Goal: Task Accomplishment & Management: Complete application form

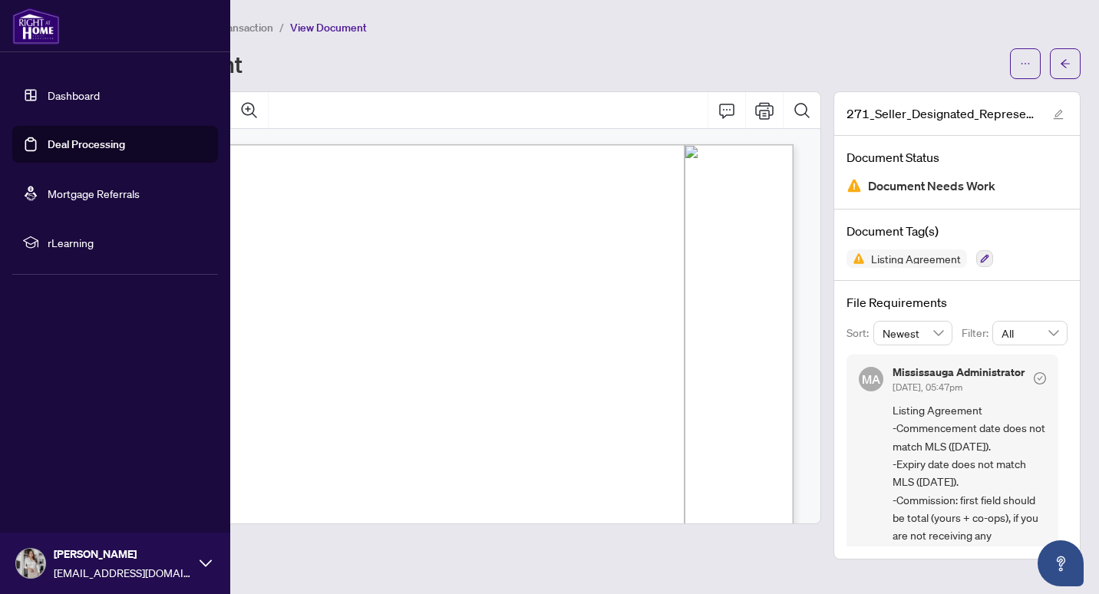
click at [40, 37] on img at bounding box center [36, 26] width 48 height 37
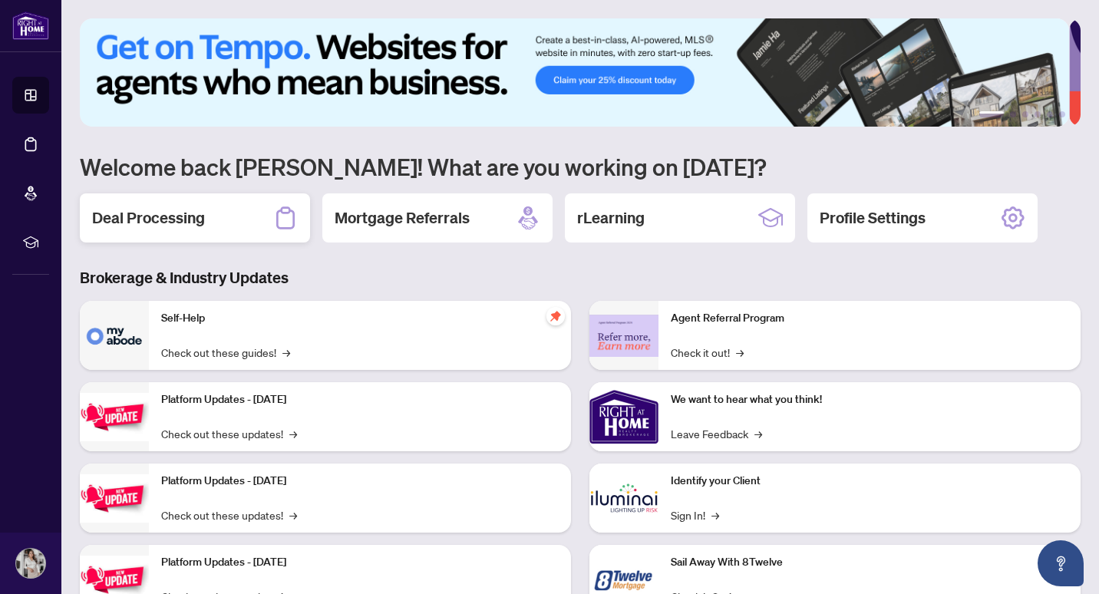
click at [226, 223] on div "Deal Processing" at bounding box center [195, 217] width 230 height 49
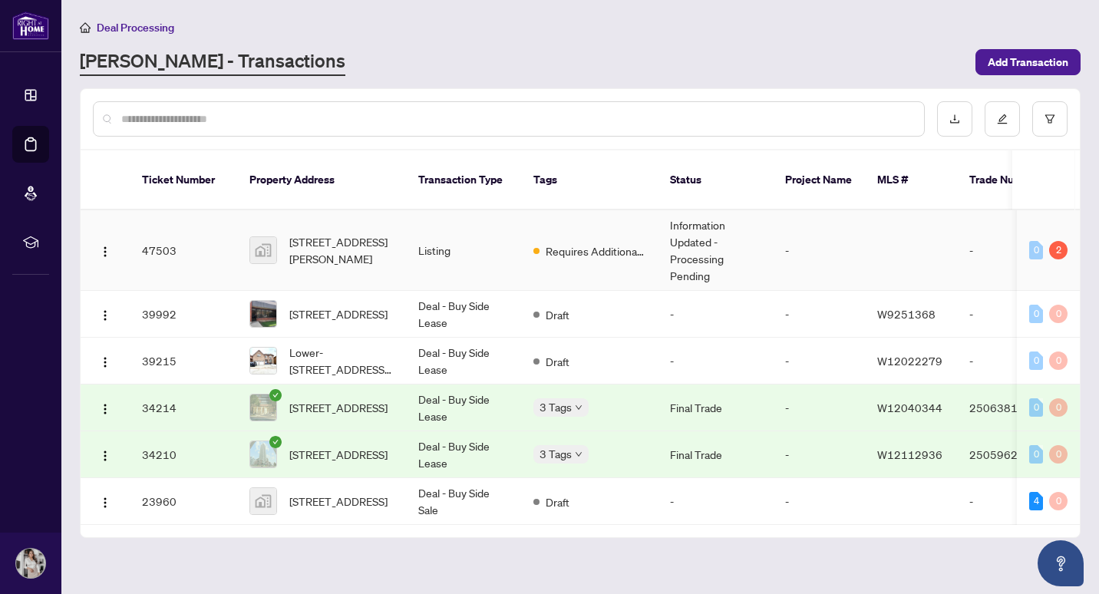
click at [498, 225] on td "Listing" at bounding box center [463, 250] width 115 height 81
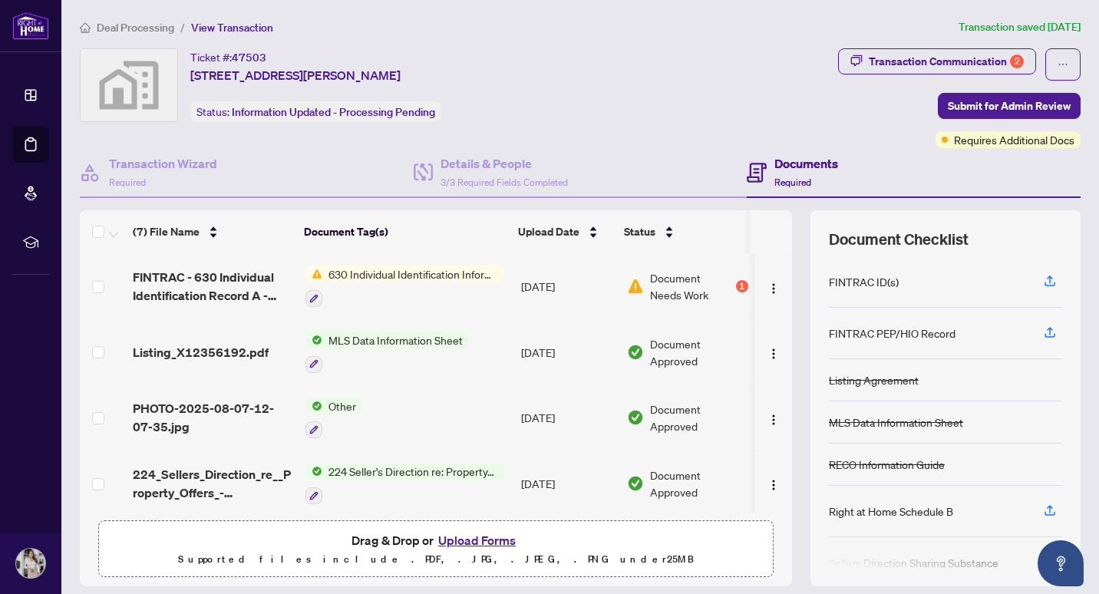
scroll to position [48, 0]
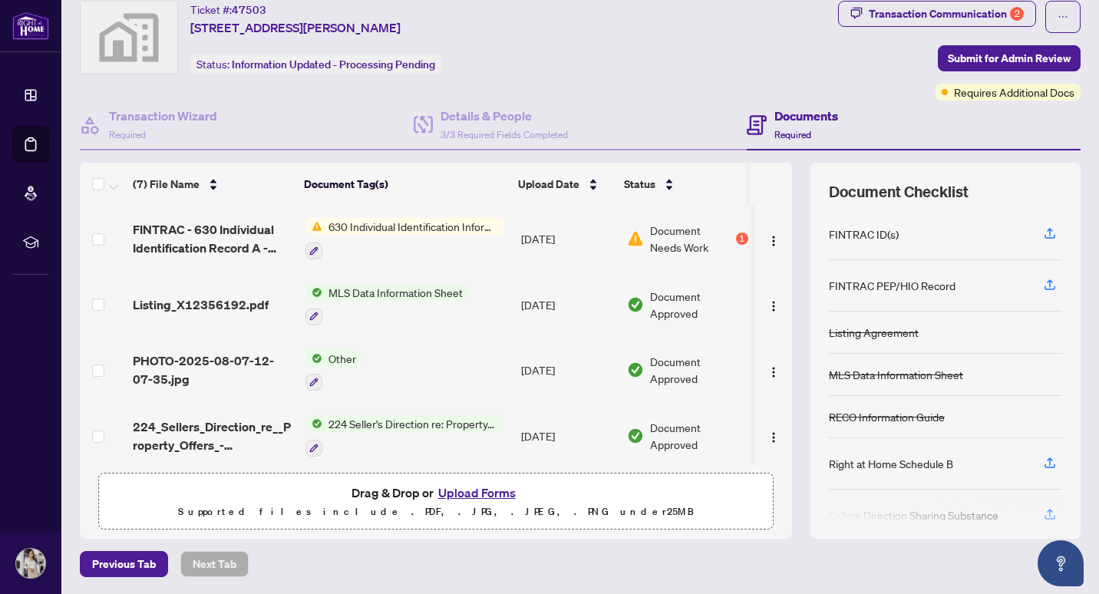
click at [429, 226] on span "630 Individual Identification Information Record" at bounding box center [413, 226] width 182 height 17
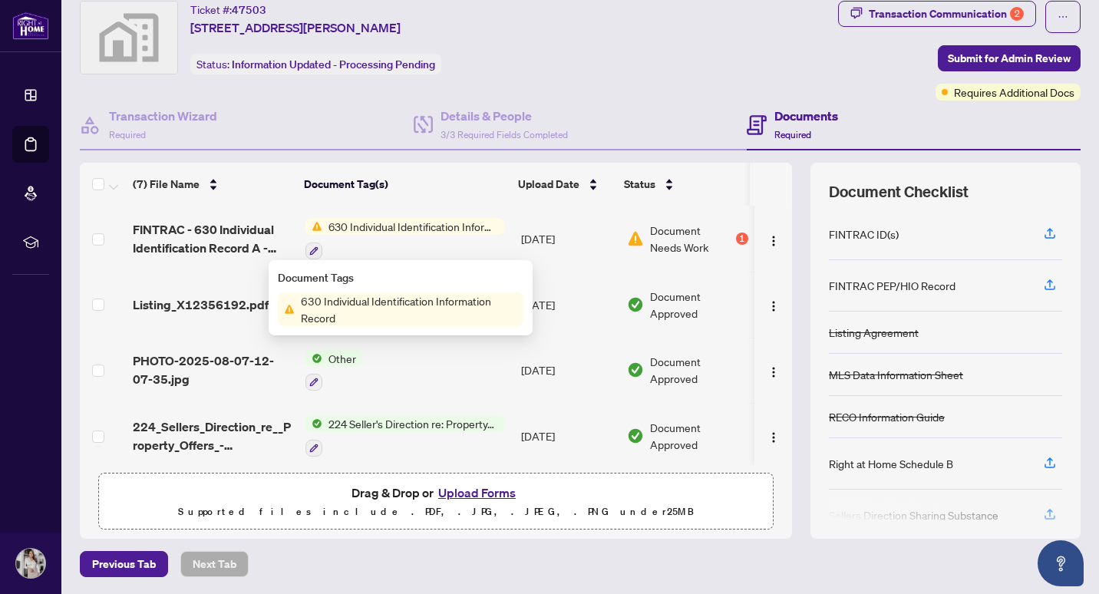
click at [314, 236] on div "630 Individual Identification Information Record" at bounding box center [404, 238] width 199 height 41
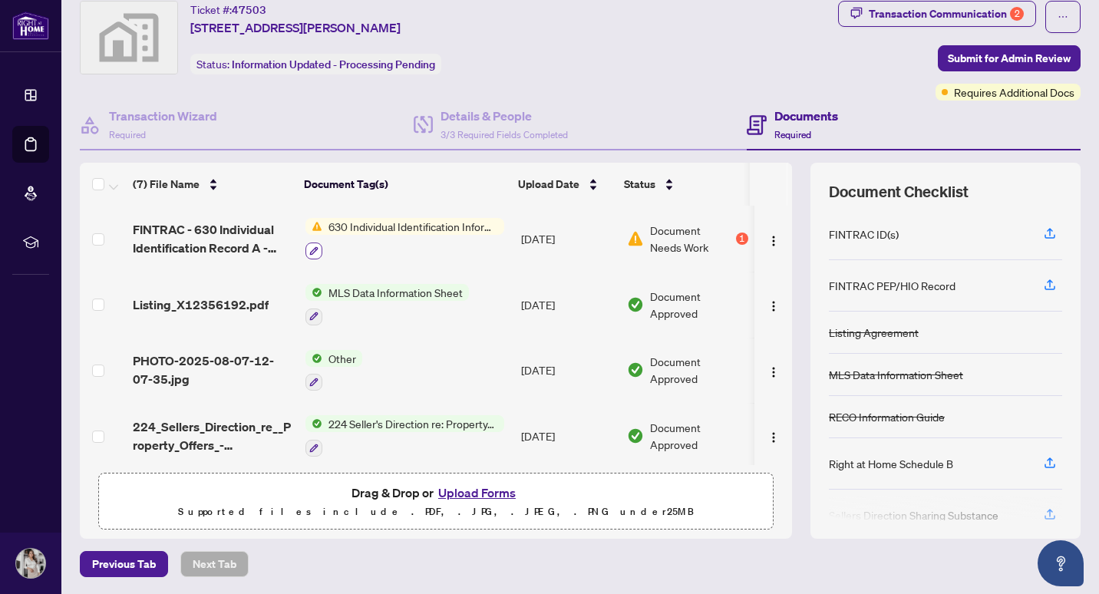
click at [309, 246] on icon "button" at bounding box center [313, 250] width 8 height 8
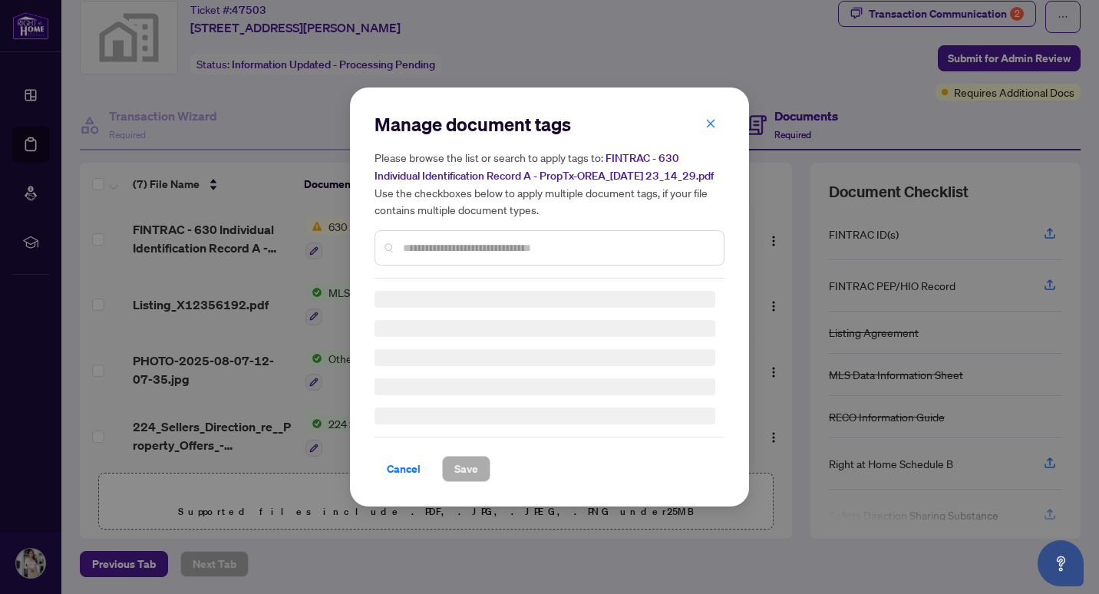
click at [710, 149] on h5 "Please browse the list or search to apply tags to: FINTRAC - 630 Individual Ide…" at bounding box center [549, 183] width 350 height 69
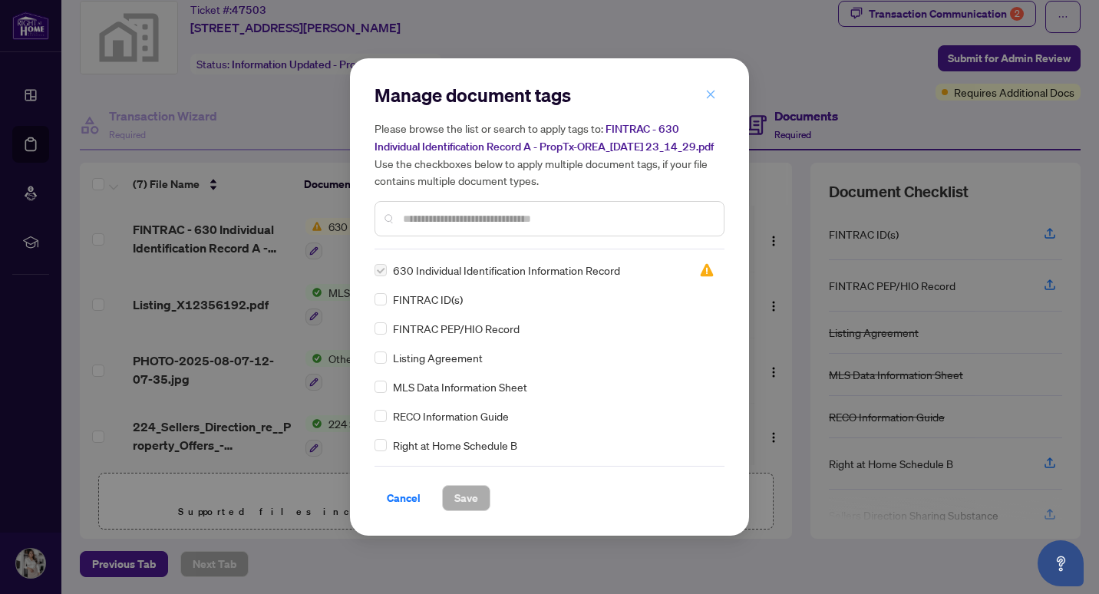
click at [708, 90] on icon "close" at bounding box center [710, 94] width 11 height 11
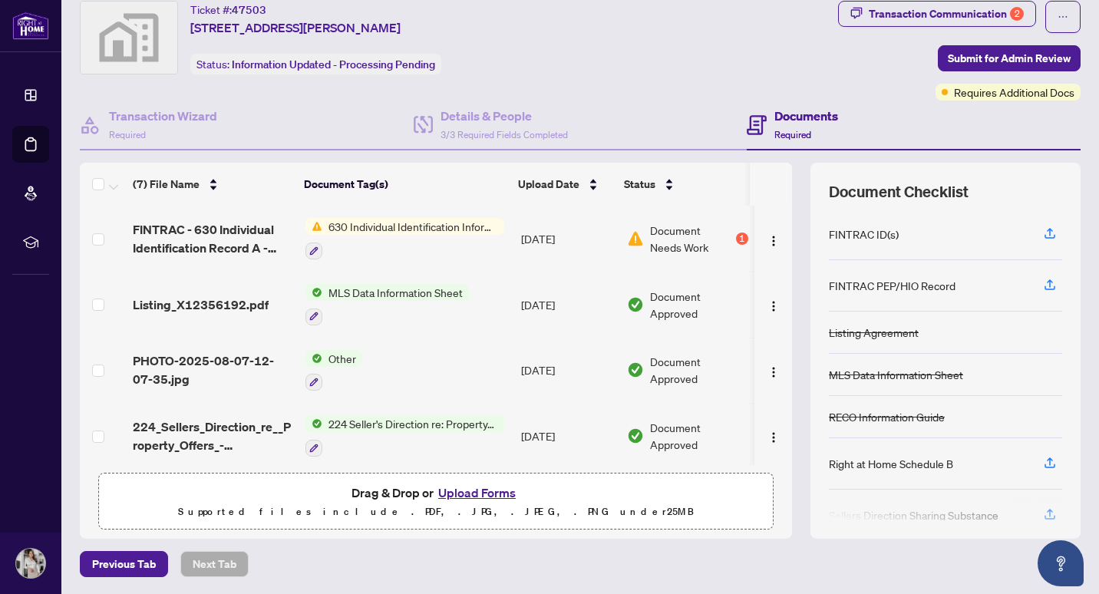
click at [714, 83] on body "Dashboard Deal Processing Mortgage Referrals rLearning [PERSON_NAME] [EMAIL_ADD…" at bounding box center [549, 297] width 1099 height 594
click at [736, 240] on div "1" at bounding box center [742, 239] width 12 height 12
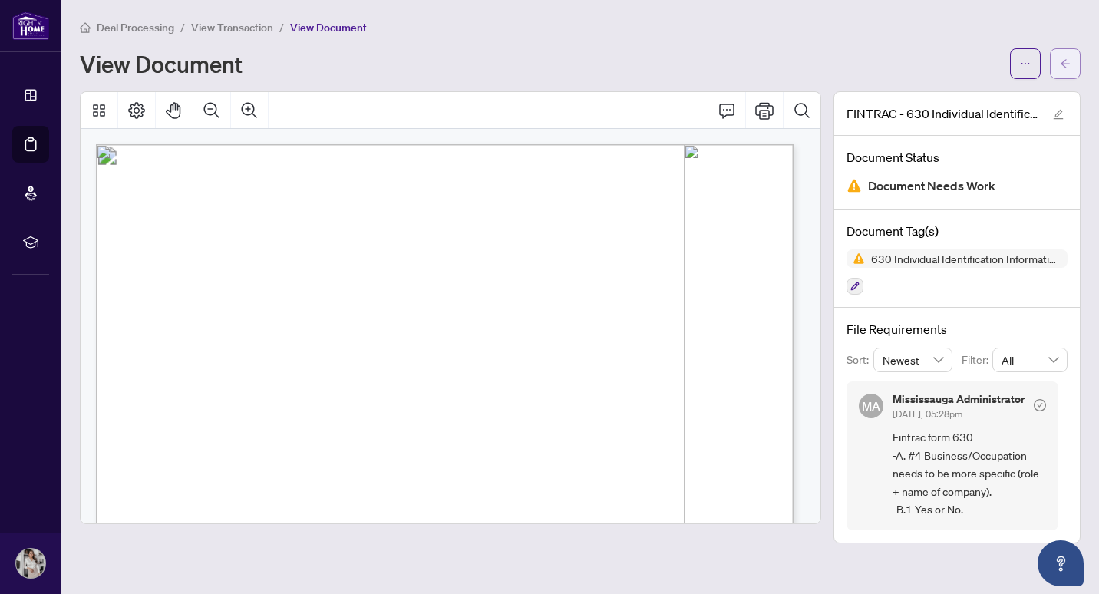
click at [1068, 54] on span "button" at bounding box center [1065, 63] width 11 height 25
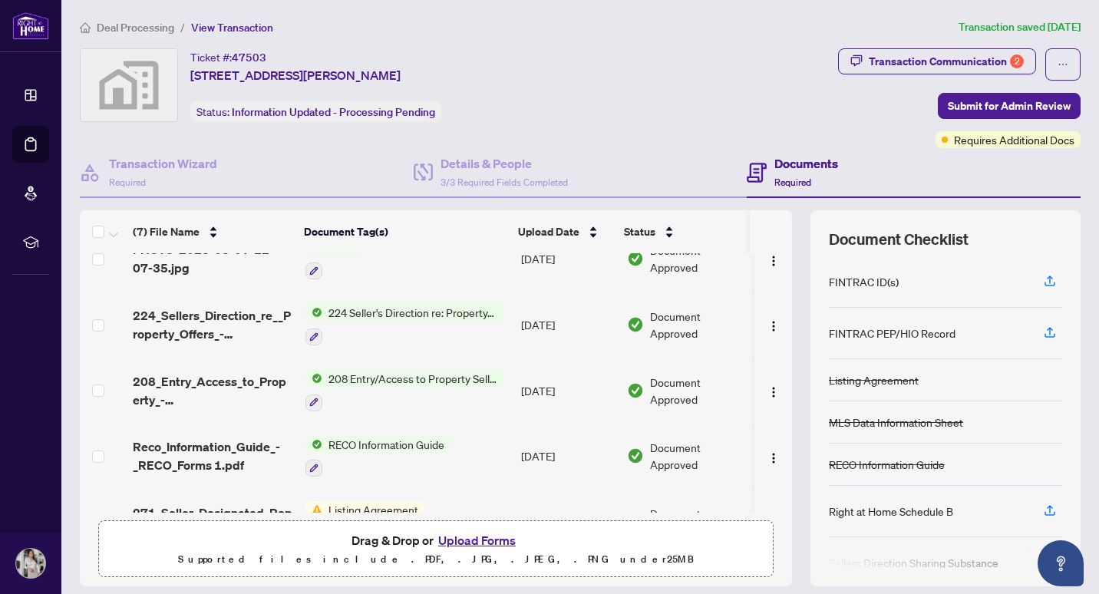
scroll to position [201, 0]
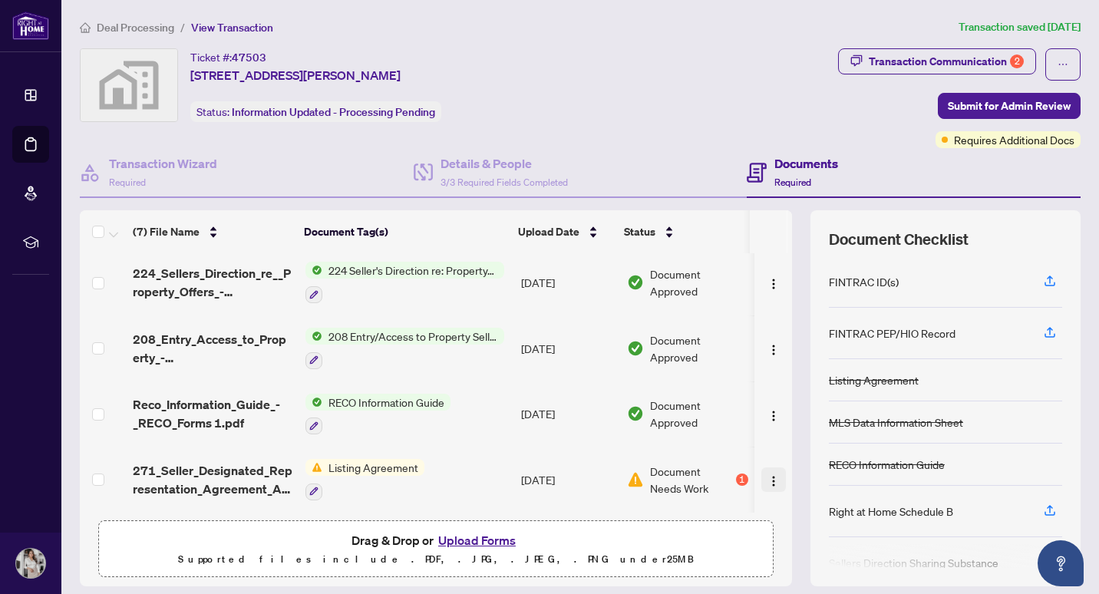
click at [767, 475] on img "button" at bounding box center [773, 481] width 12 height 12
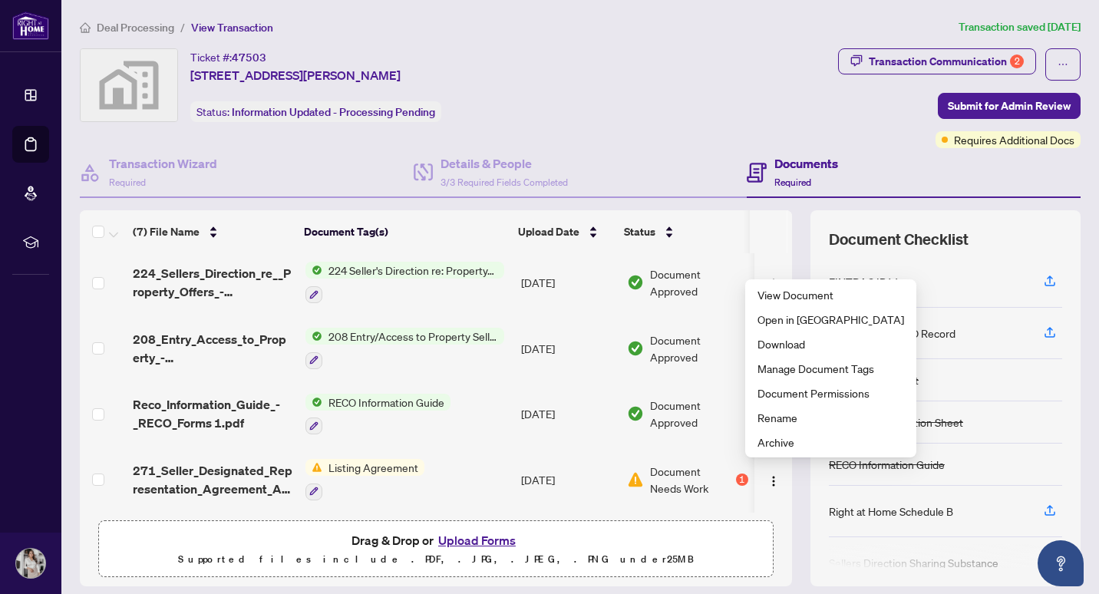
click at [814, 193] on div "Documents Required" at bounding box center [914, 173] width 334 height 50
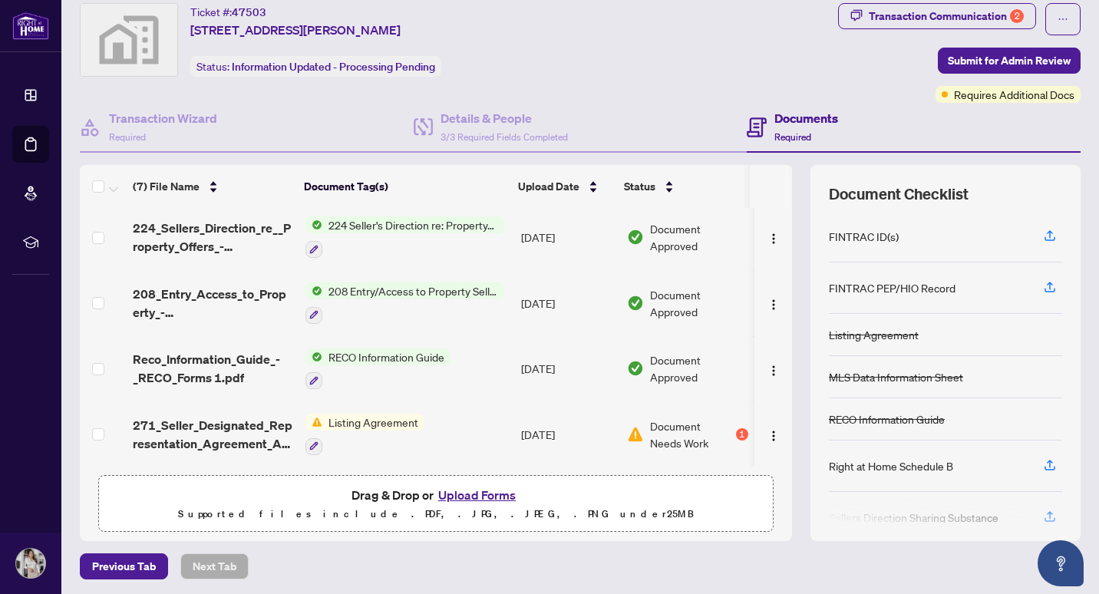
scroll to position [48, 0]
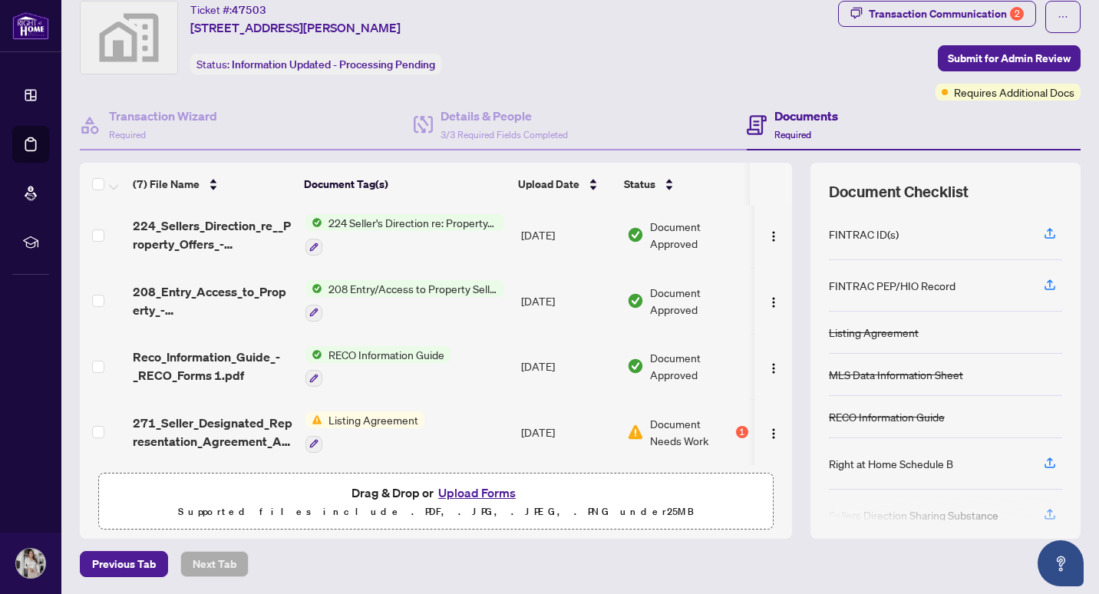
click at [1034, 511] on div at bounding box center [945, 508] width 233 height 25
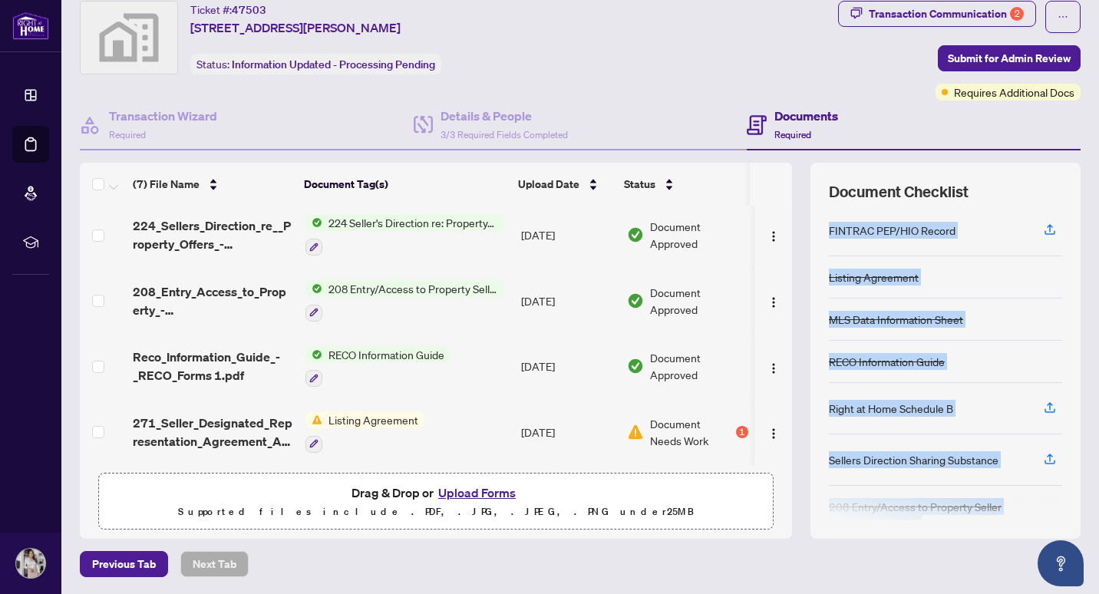
scroll to position [137, 0]
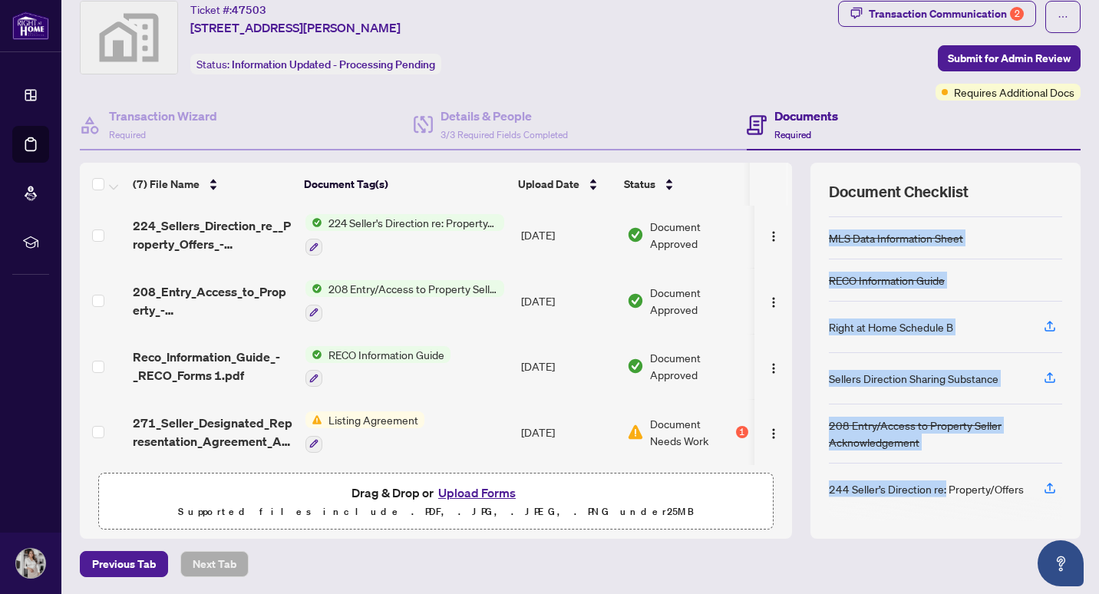
drag, startPoint x: 961, startPoint y: 213, endPoint x: 933, endPoint y: 531, distance: 318.9
click at [933, 531] on div "Document Checklist FINTRAC ID(s) FINTRAC PEP/HIO Record Listing Agreement MLS D…" at bounding box center [945, 351] width 270 height 376
drag, startPoint x: 933, startPoint y: 531, endPoint x: 803, endPoint y: 549, distance: 131.7
click at [803, 551] on div "Previous Tab Next Tab" at bounding box center [580, 564] width 1001 height 26
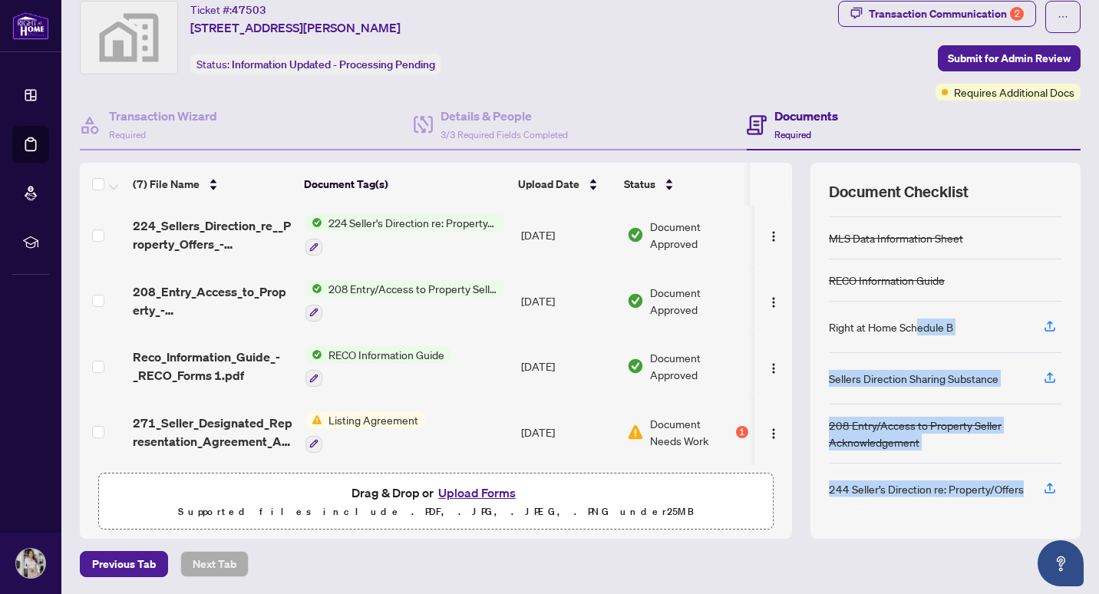
drag, startPoint x: 887, startPoint y: 517, endPoint x: 903, endPoint y: 340, distance: 178.0
click at [903, 340] on div "FINTRAC ID(s) FINTRAC PEP/HIO Record Listing Agreement MLS Data Information She…" at bounding box center [945, 365] width 233 height 312
click at [912, 516] on div at bounding box center [945, 508] width 233 height 25
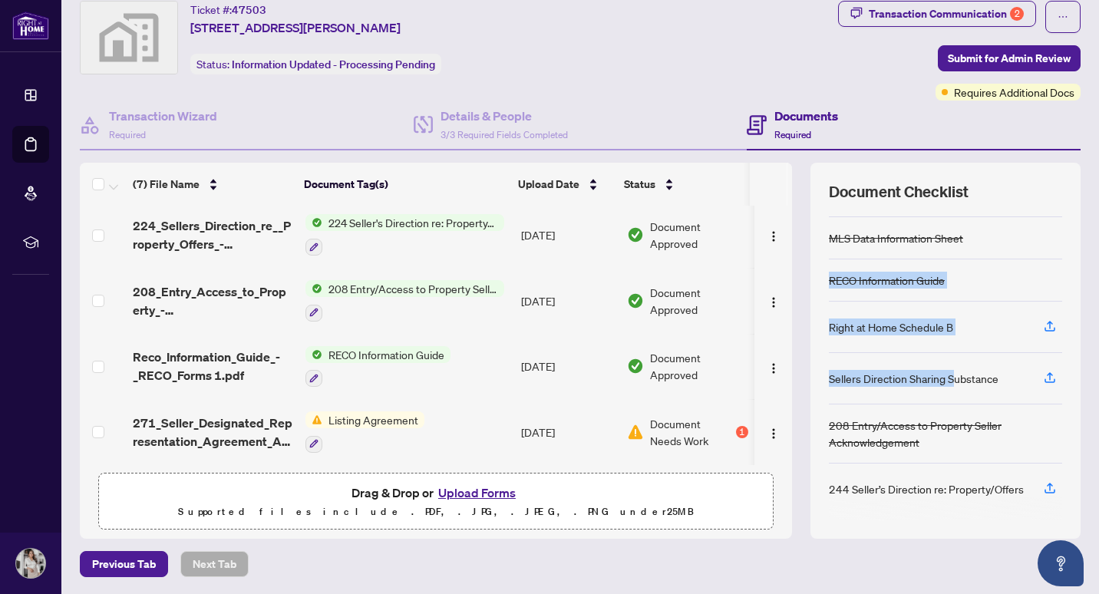
drag, startPoint x: 949, startPoint y: 275, endPoint x: 948, endPoint y: 253, distance: 21.5
click at [948, 253] on div "FINTRAC ID(s) FINTRAC PEP/HIO Record Listing Agreement MLS Data Information She…" at bounding box center [945, 365] width 233 height 312
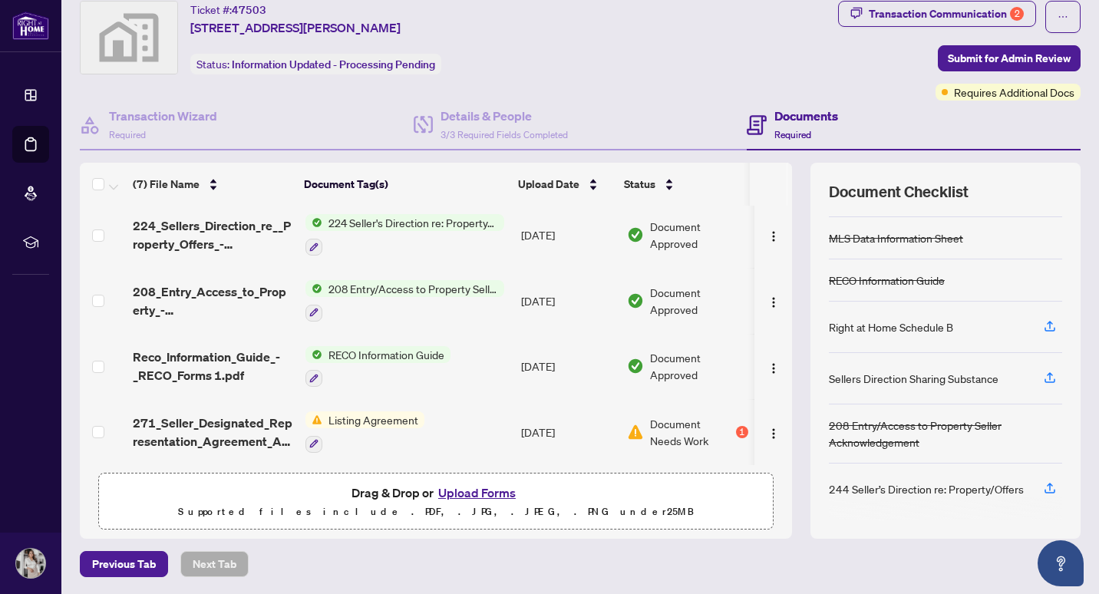
drag, startPoint x: 948, startPoint y: 253, endPoint x: 919, endPoint y: 179, distance: 80.2
click at [919, 179] on div "Document Checklist FINTRAC ID(s) FINTRAC PEP/HIO Record Listing Agreement MLS D…" at bounding box center [945, 351] width 270 height 376
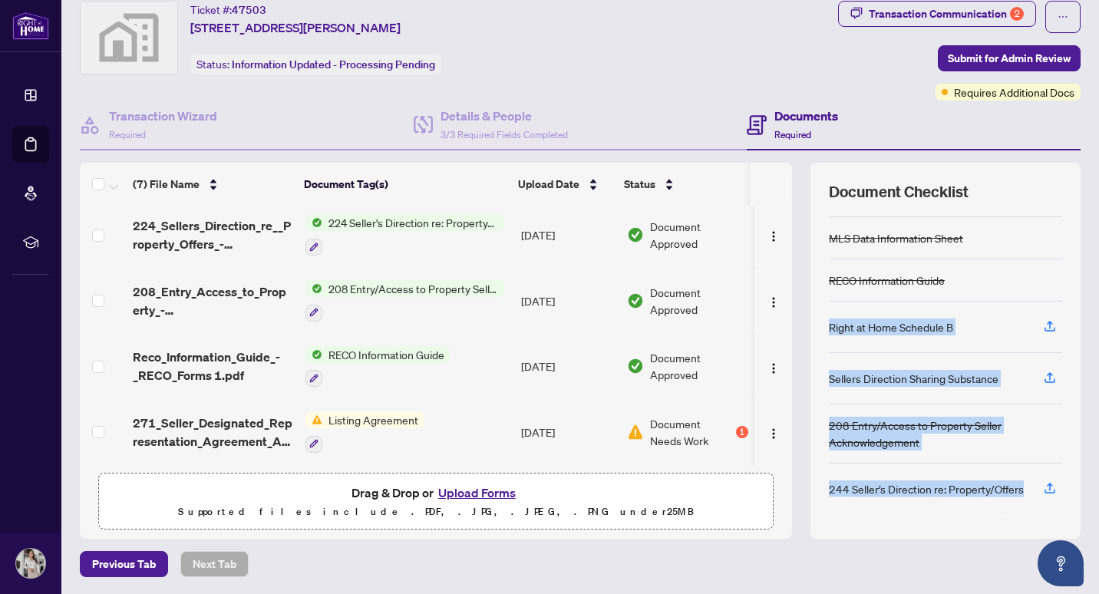
drag, startPoint x: 941, startPoint y: 505, endPoint x: 936, endPoint y: 245, distance: 260.2
click at [936, 245] on div "FINTRAC ID(s) FINTRAC PEP/HIO Record Listing Agreement MLS Data Information She…" at bounding box center [945, 365] width 233 height 312
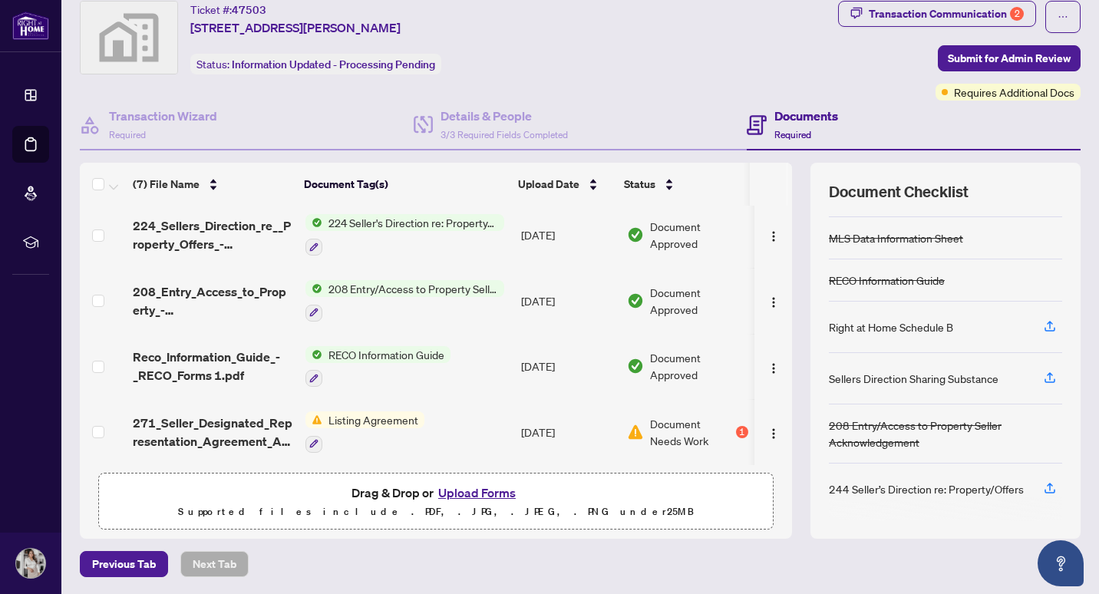
drag, startPoint x: 936, startPoint y: 245, endPoint x: 893, endPoint y: 184, distance: 74.3
click at [893, 184] on span "Document Checklist" at bounding box center [899, 191] width 140 height 21
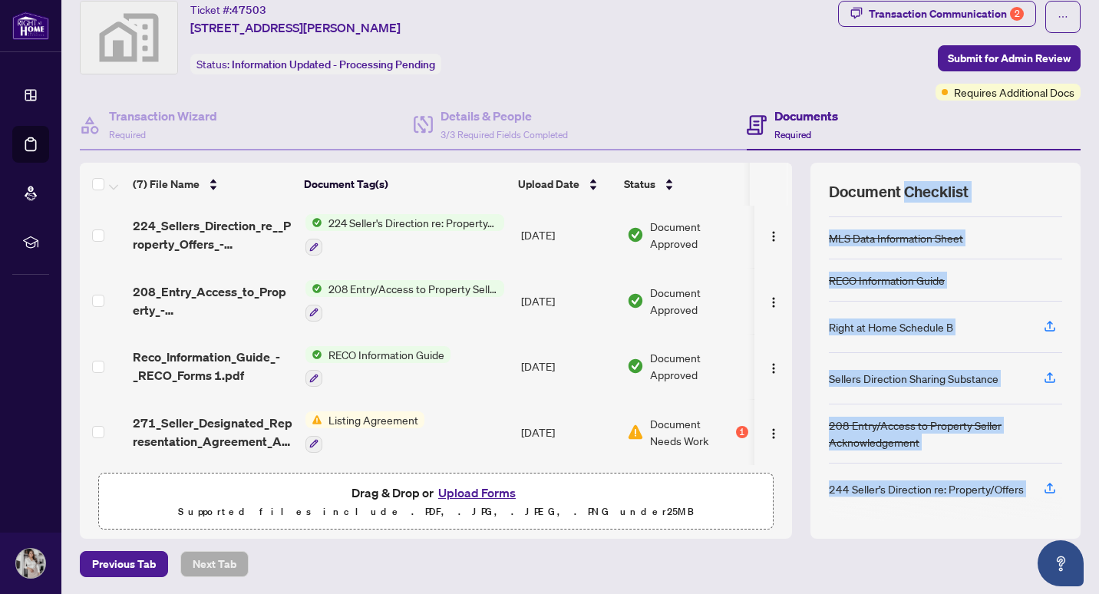
drag, startPoint x: 893, startPoint y: 184, endPoint x: 898, endPoint y: 592, distance: 408.3
click at [898, 592] on main "Deal Processing / View Transaction Transaction saved [DATE] Ticket #: 47503 [ST…" at bounding box center [579, 297] width 1037 height 594
click at [1002, 222] on div "MLS Data Information Sheet" at bounding box center [945, 238] width 233 height 42
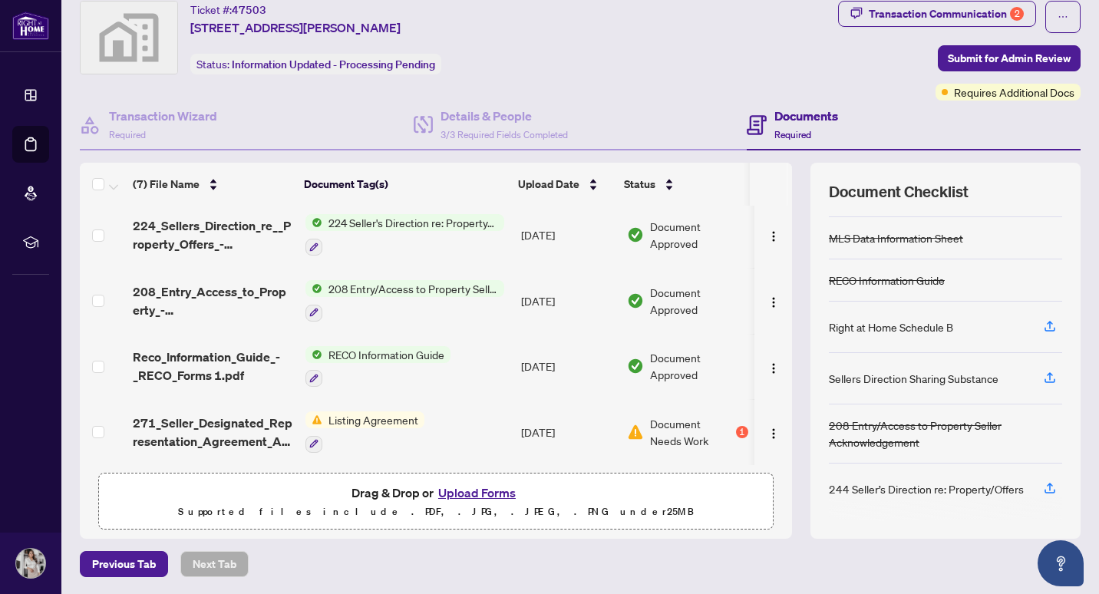
scroll to position [17, 0]
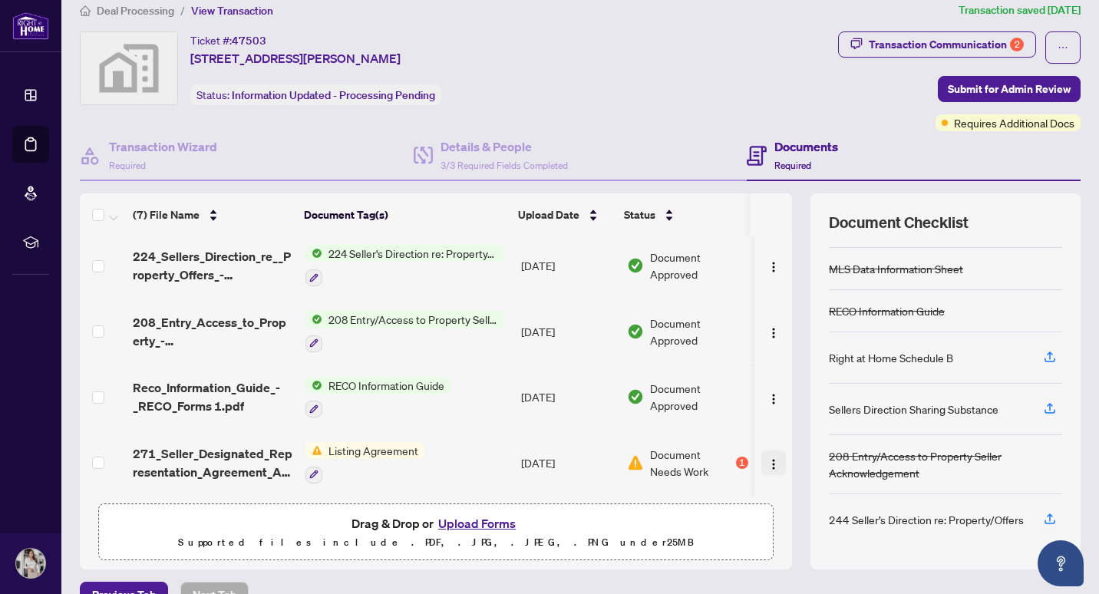
click at [767, 459] on img "button" at bounding box center [773, 464] width 12 height 12
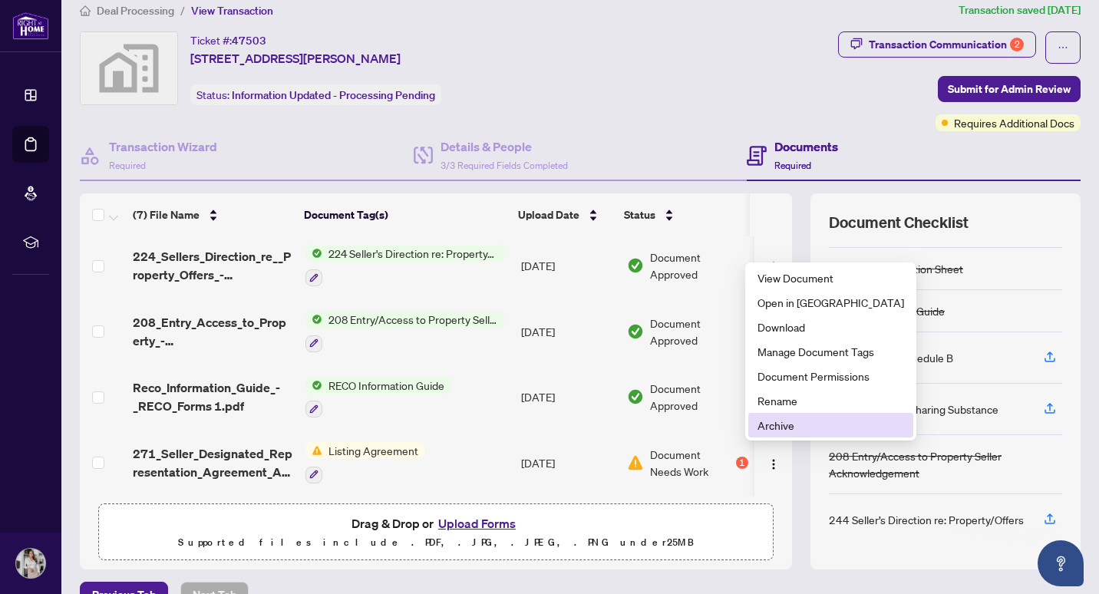
click at [763, 427] on span "Archive" at bounding box center [830, 425] width 147 height 17
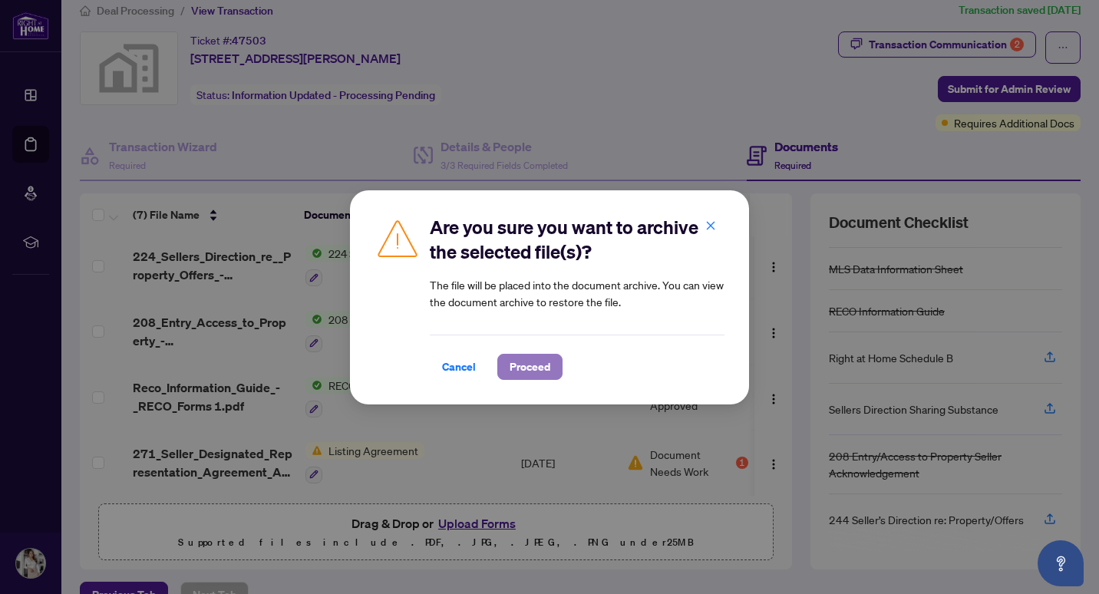
click at [523, 366] on span "Proceed" at bounding box center [530, 367] width 41 height 25
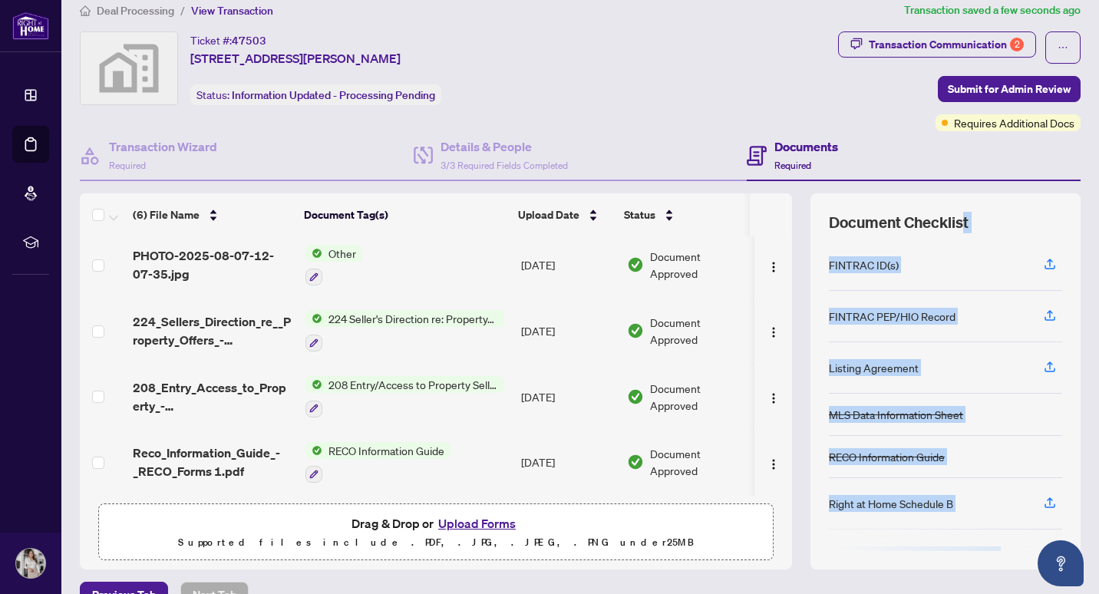
scroll to position [48, 0]
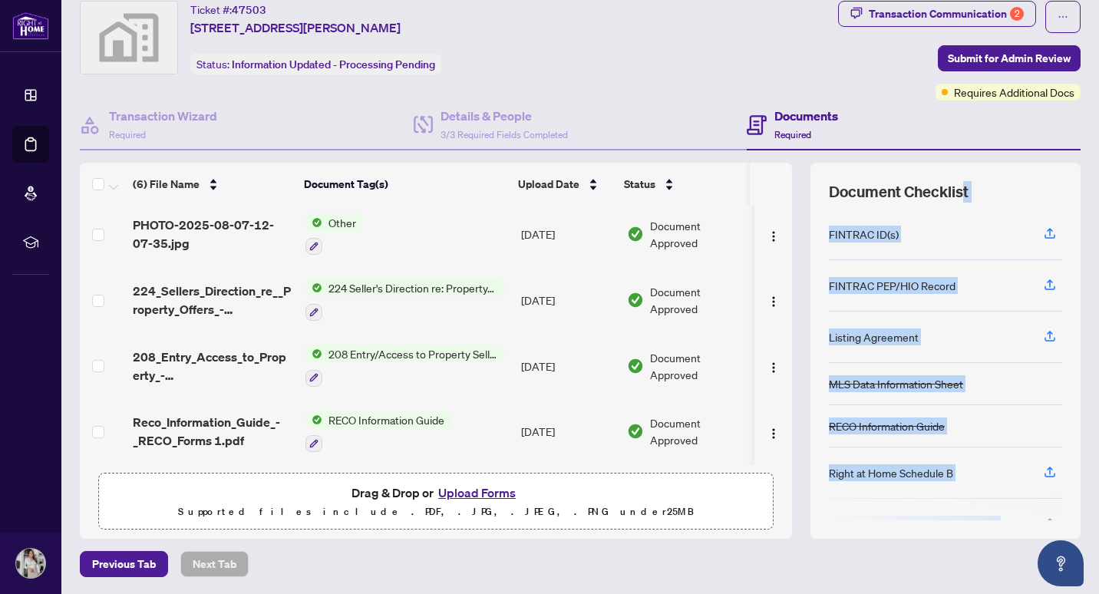
drag, startPoint x: 955, startPoint y: 234, endPoint x: 942, endPoint y: 631, distance: 396.9
click at [942, 593] on html "Dashboard Deal Processing Mortgage Referrals rLearning [PERSON_NAME] [EMAIL_ADD…" at bounding box center [549, 297] width 1099 height 594
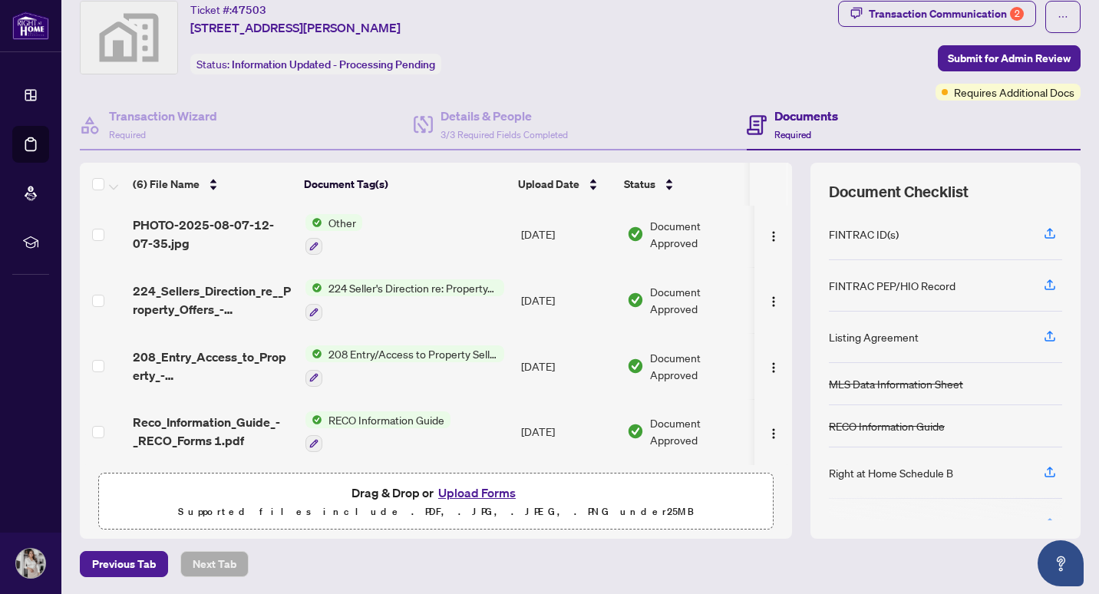
click at [940, 191] on span "Document Checklist" at bounding box center [899, 191] width 140 height 21
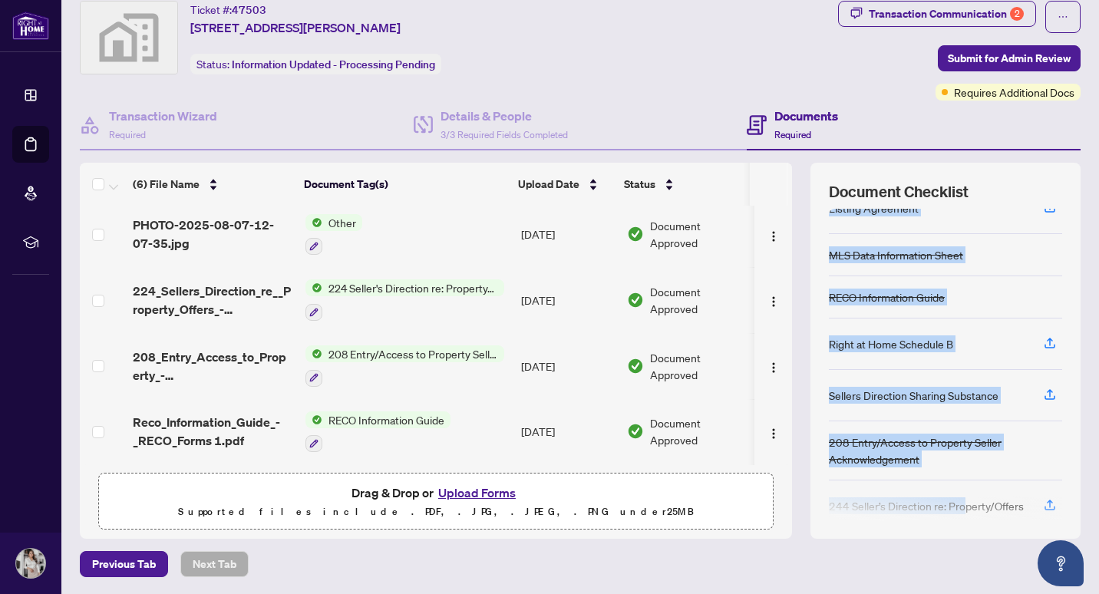
scroll to position [146, 0]
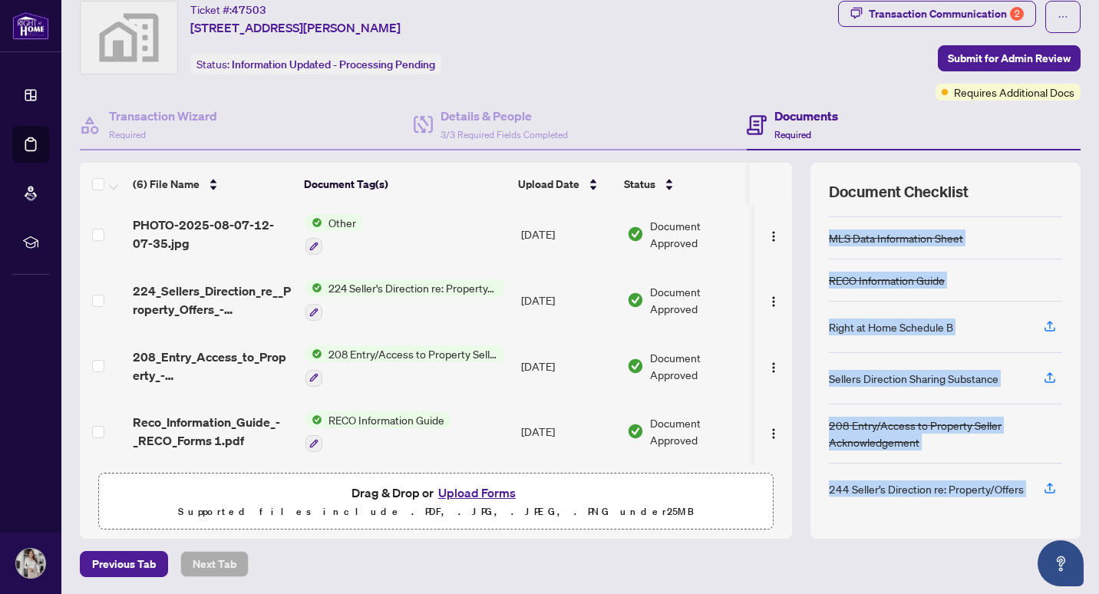
drag, startPoint x: 934, startPoint y: 219, endPoint x: 948, endPoint y: 575, distance: 356.4
click at [948, 575] on div "Deal Processing / View Transaction Transaction saved a few seconds ago Ticket #…" at bounding box center [580, 274] width 1013 height 606
click at [947, 530] on div "Document Checklist FINTRAC ID(s) FINTRAC PEP/HIO Record Listing Agreement MLS D…" at bounding box center [945, 351] width 270 height 376
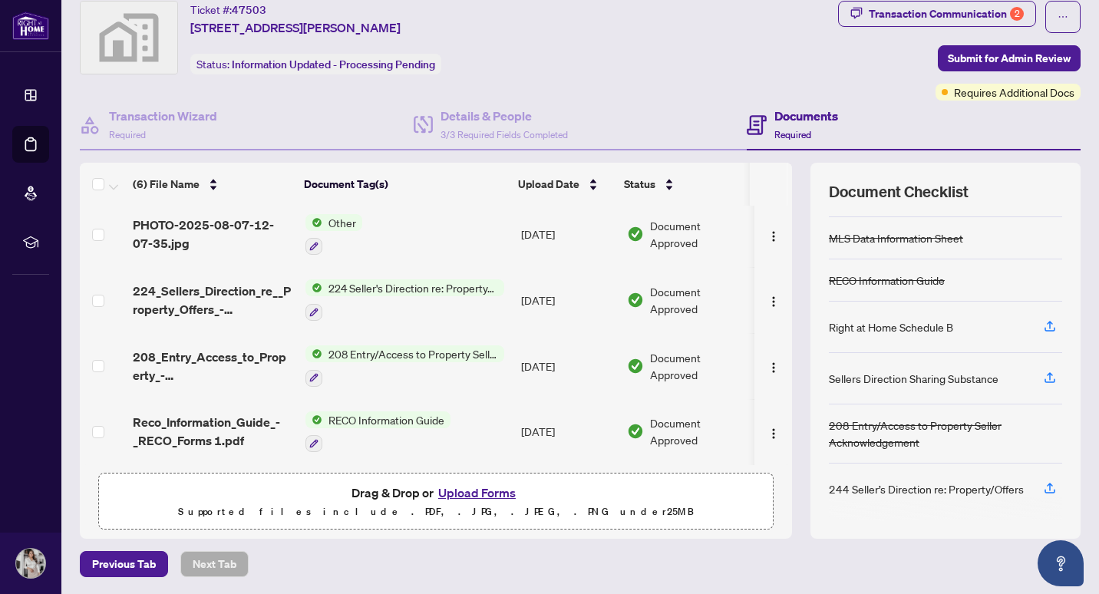
click at [467, 487] on button "Upload Forms" at bounding box center [477, 493] width 87 height 20
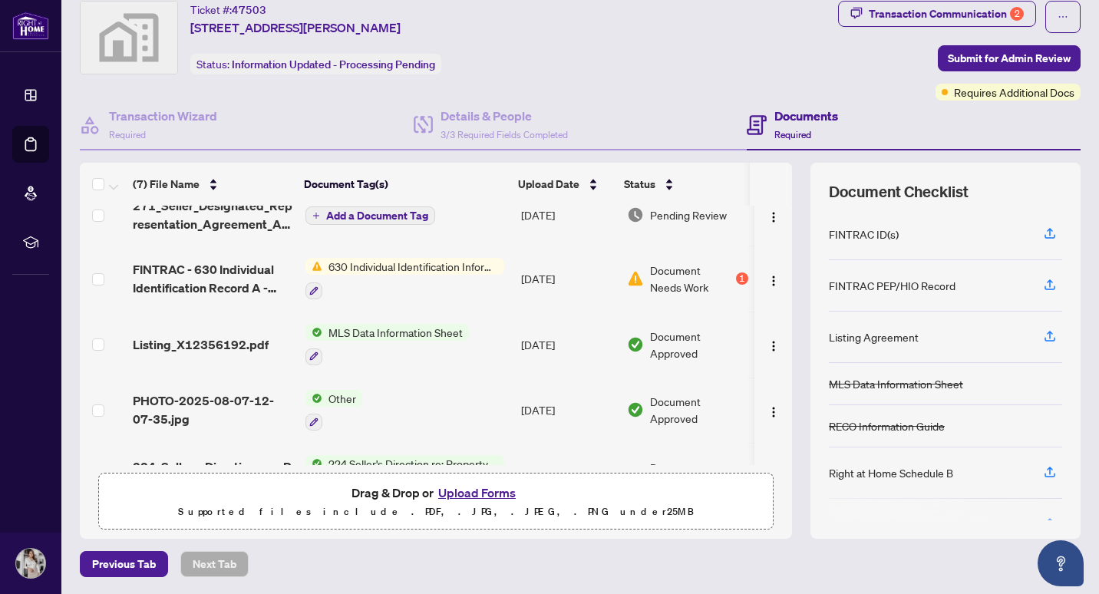
scroll to position [0, 0]
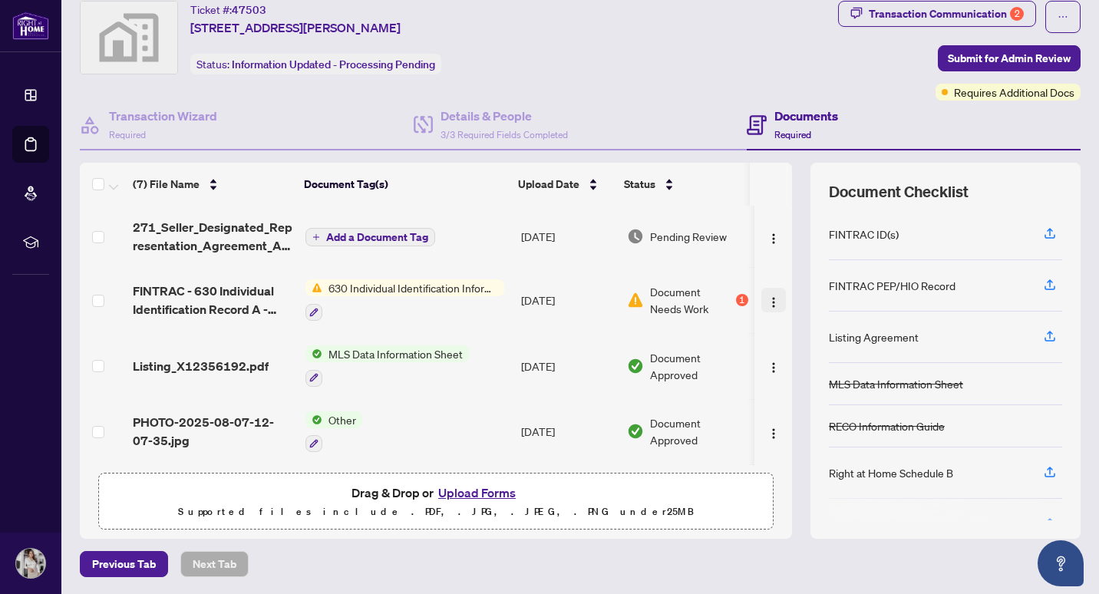
click at [767, 299] on img "button" at bounding box center [773, 302] width 12 height 12
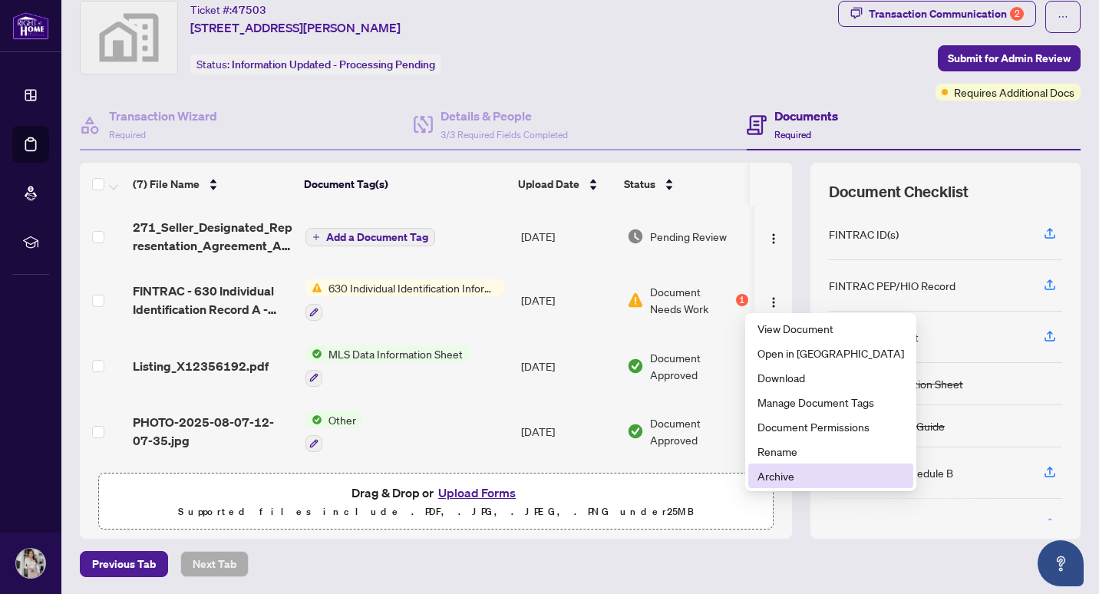
click at [780, 480] on span "Archive" at bounding box center [830, 475] width 147 height 17
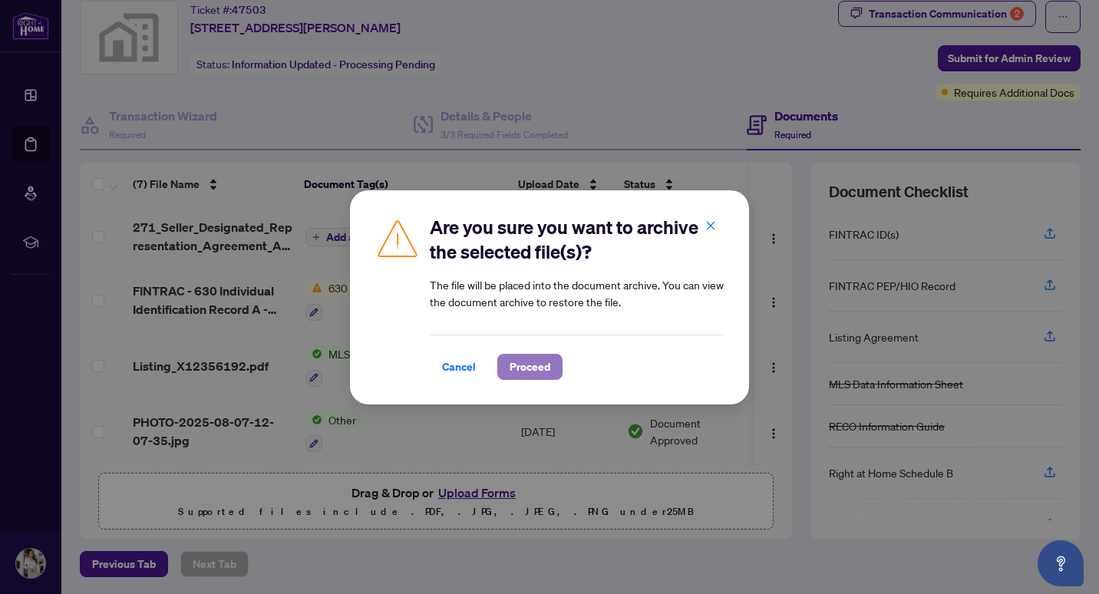
click at [526, 367] on span "Proceed" at bounding box center [530, 367] width 41 height 25
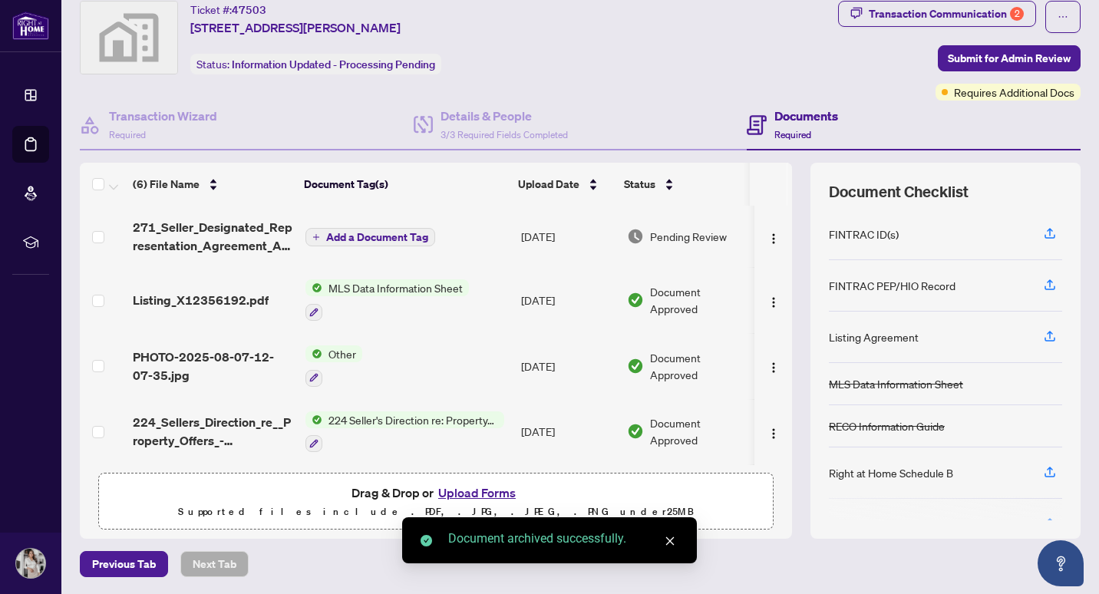
click at [471, 496] on button "Upload Forms" at bounding box center [477, 493] width 87 height 20
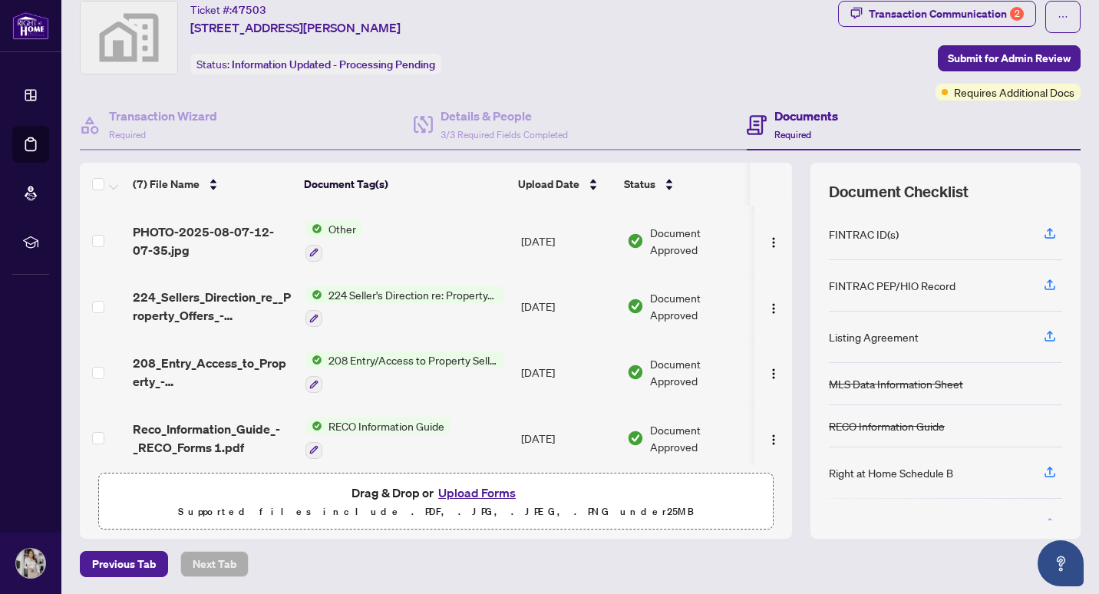
scroll to position [194, 0]
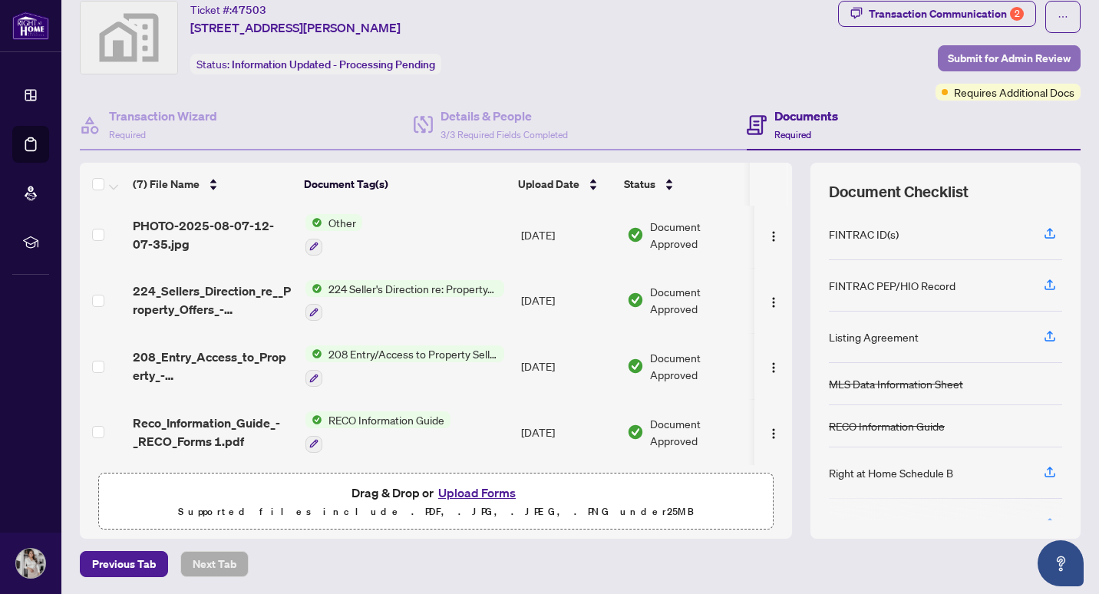
click at [958, 54] on span "Submit for Admin Review" at bounding box center [1009, 58] width 123 height 25
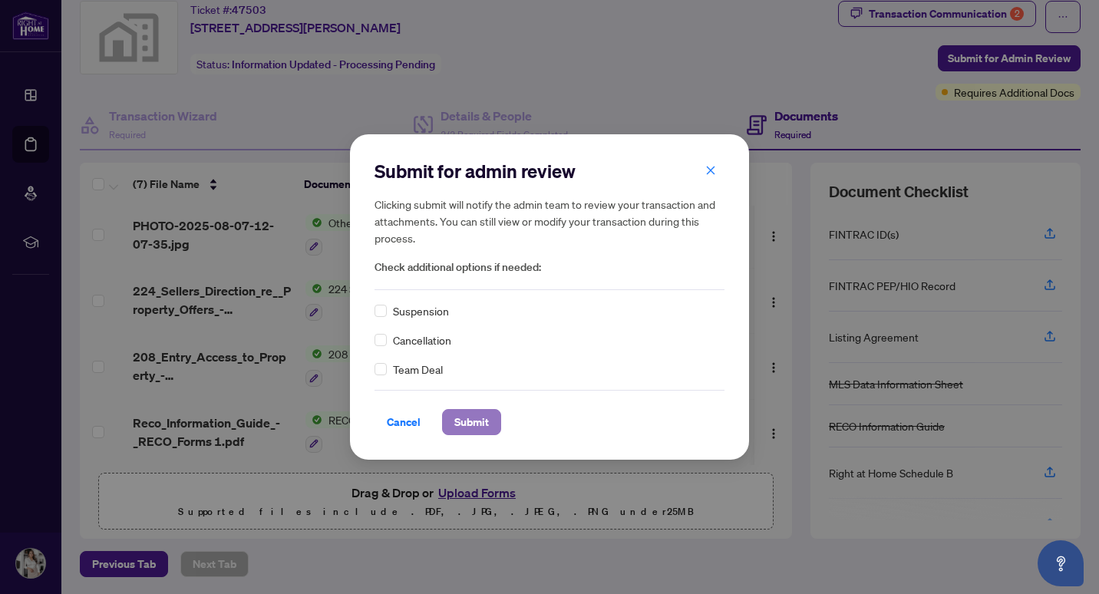
click at [473, 419] on span "Submit" at bounding box center [471, 422] width 35 height 25
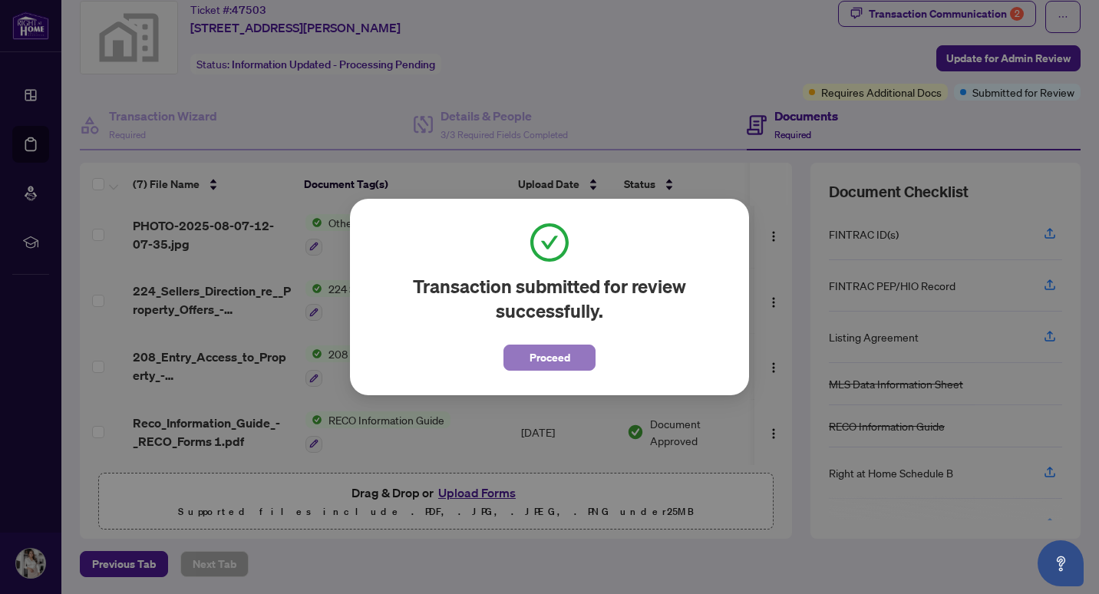
click at [565, 359] on span "Proceed" at bounding box center [549, 357] width 41 height 25
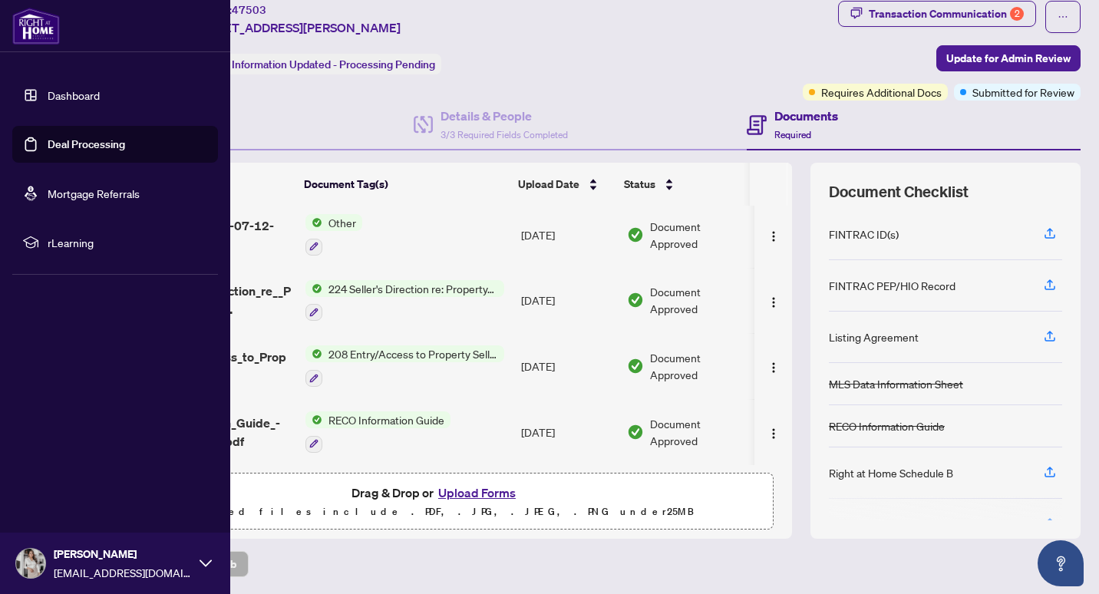
click at [74, 143] on link "Deal Processing" at bounding box center [87, 144] width 78 height 14
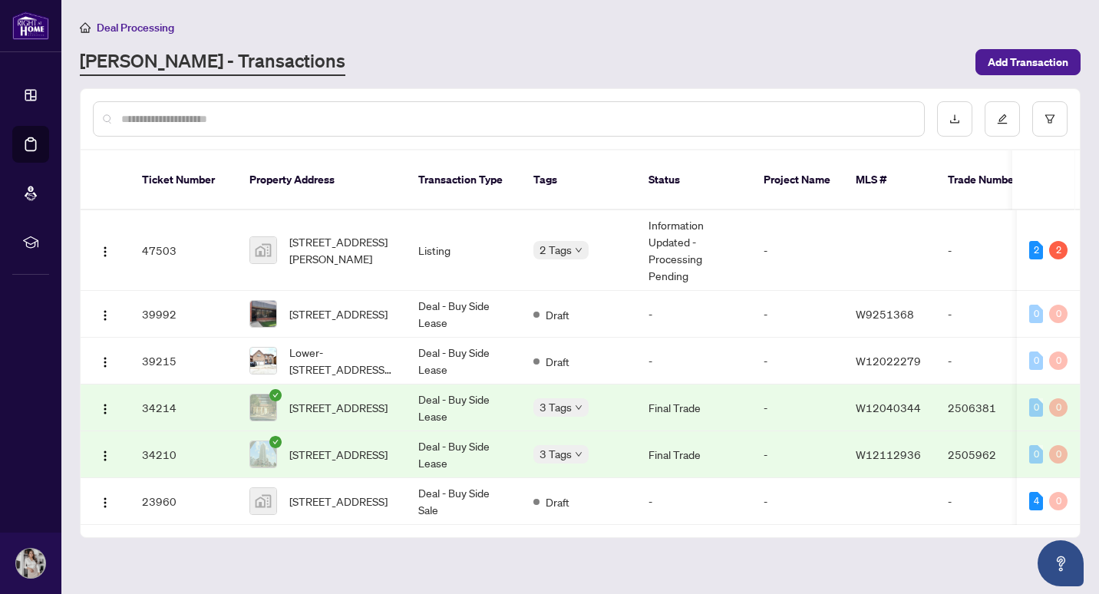
click at [473, 67] on div "[PERSON_NAME] - Transactions" at bounding box center [523, 62] width 886 height 28
click at [1017, 59] on span "Add Transaction" at bounding box center [1028, 62] width 81 height 25
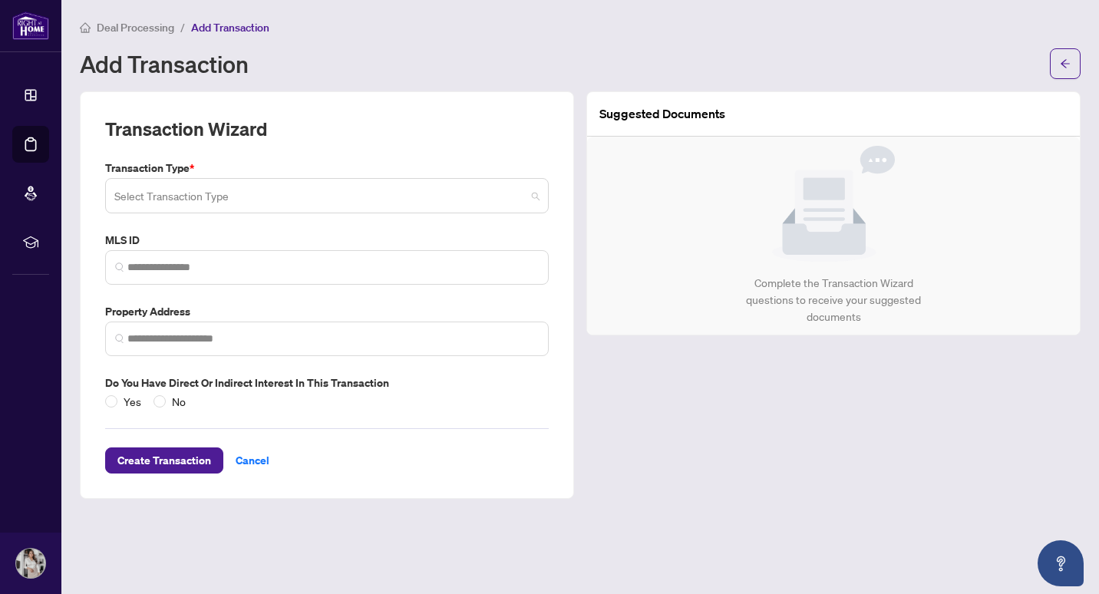
click at [280, 199] on input "search" at bounding box center [319, 198] width 411 height 34
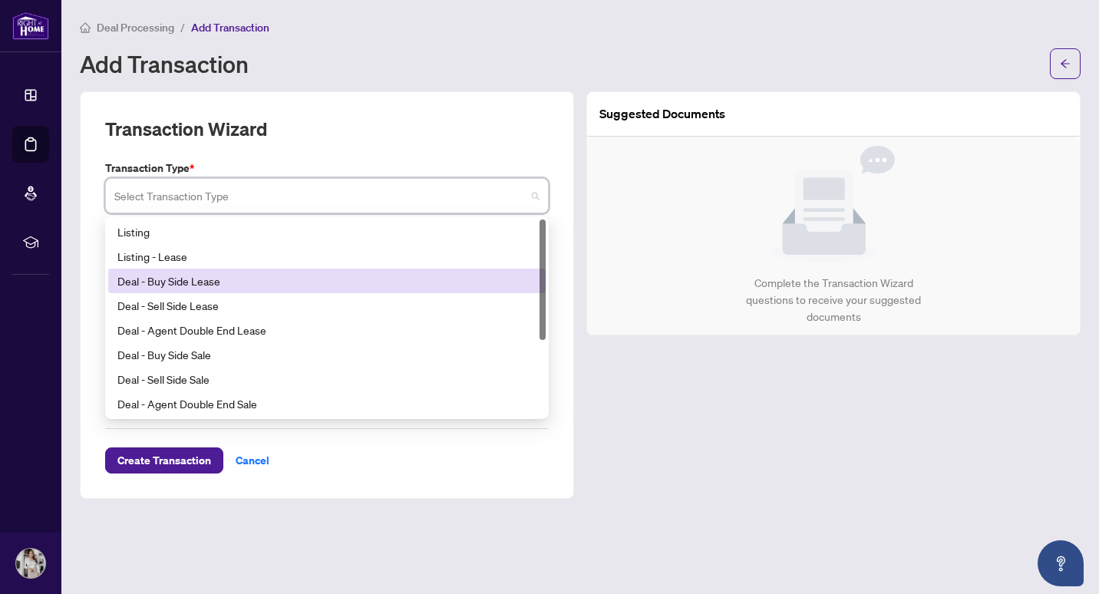
click at [215, 279] on div "Deal - Buy Side Lease" at bounding box center [326, 280] width 419 height 17
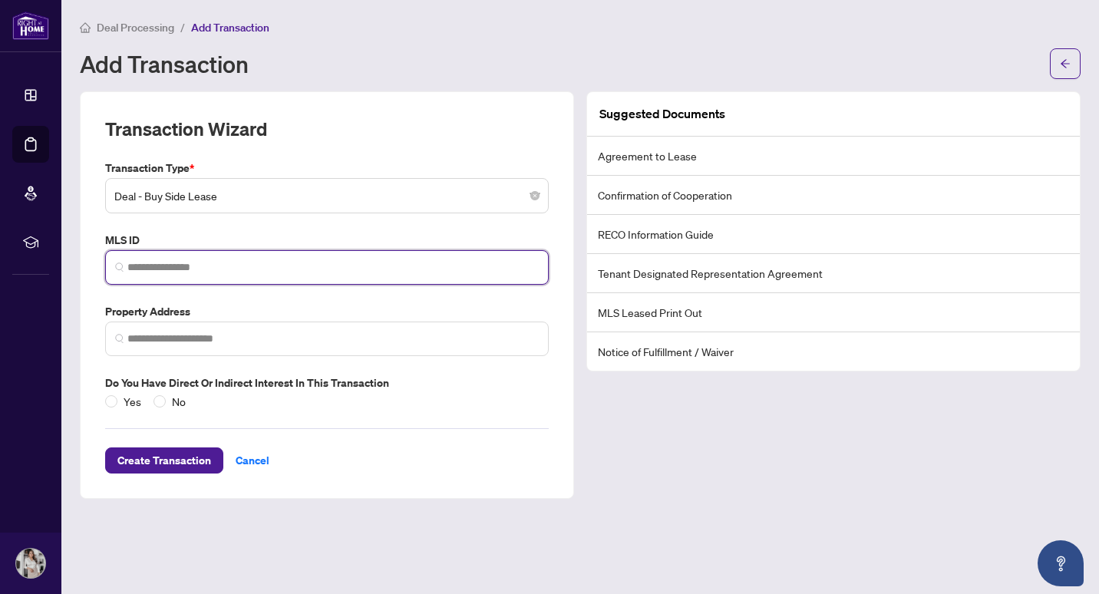
click at [205, 265] on input "search" at bounding box center [332, 267] width 411 height 16
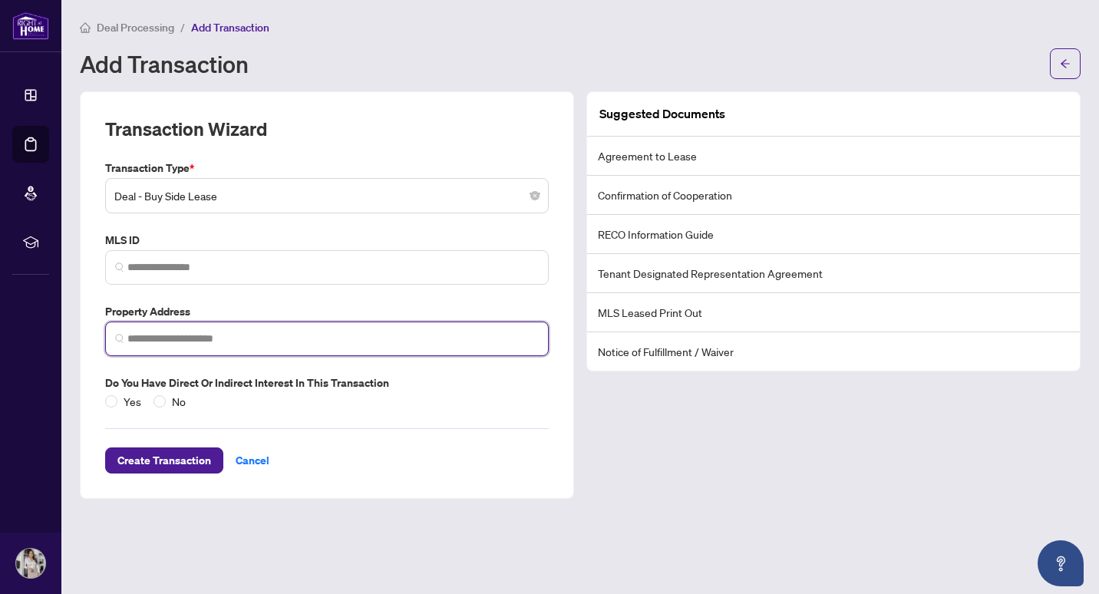
click at [203, 337] on input "search" at bounding box center [332, 339] width 411 height 16
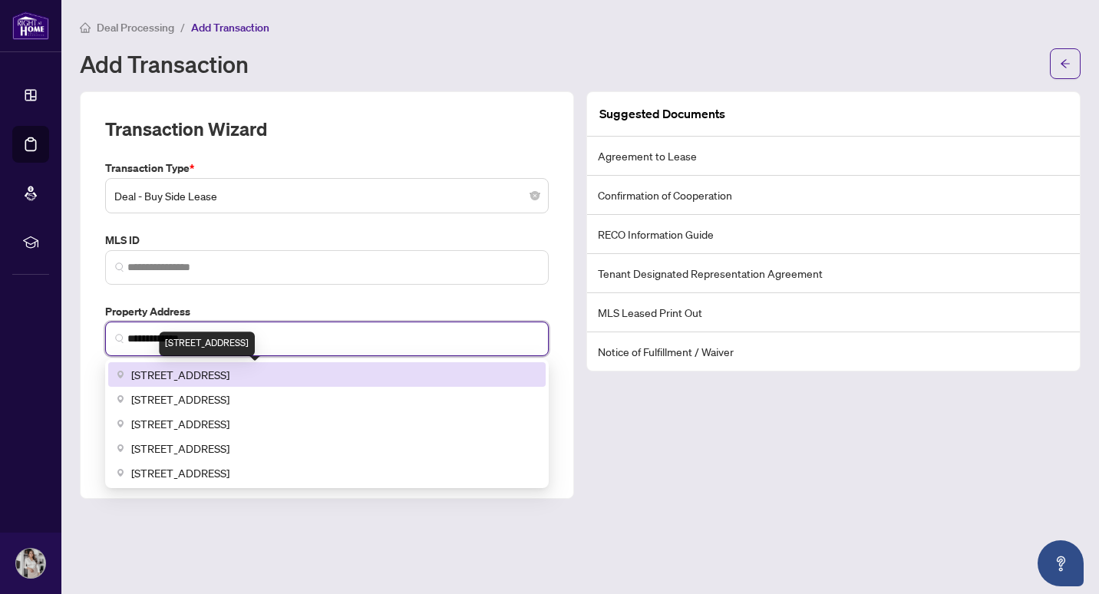
click at [216, 377] on span "[STREET_ADDRESS]" at bounding box center [180, 374] width 98 height 17
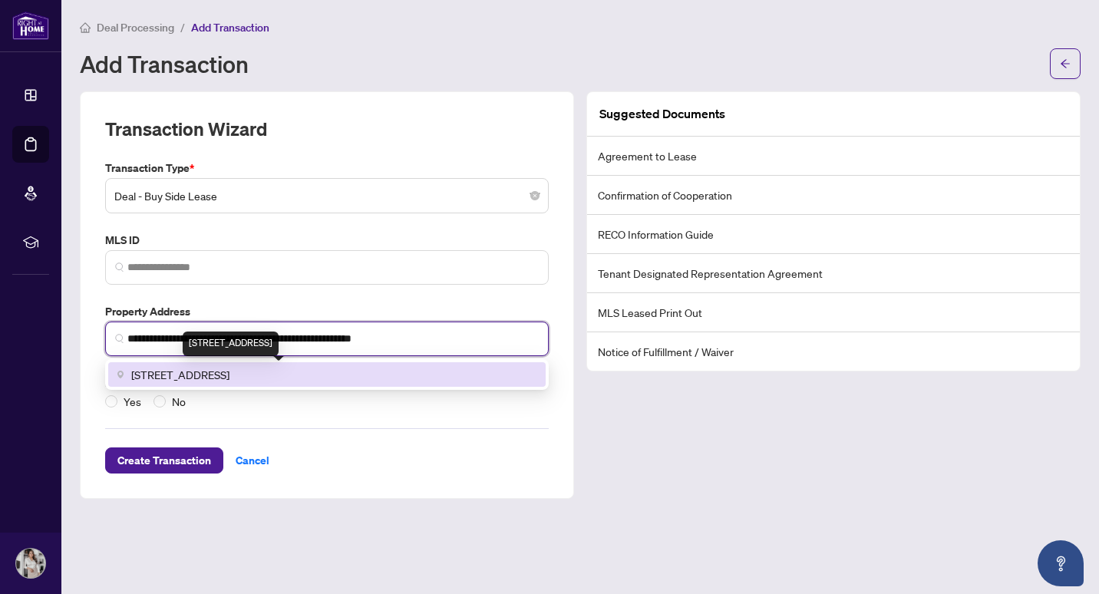
type input "**********"
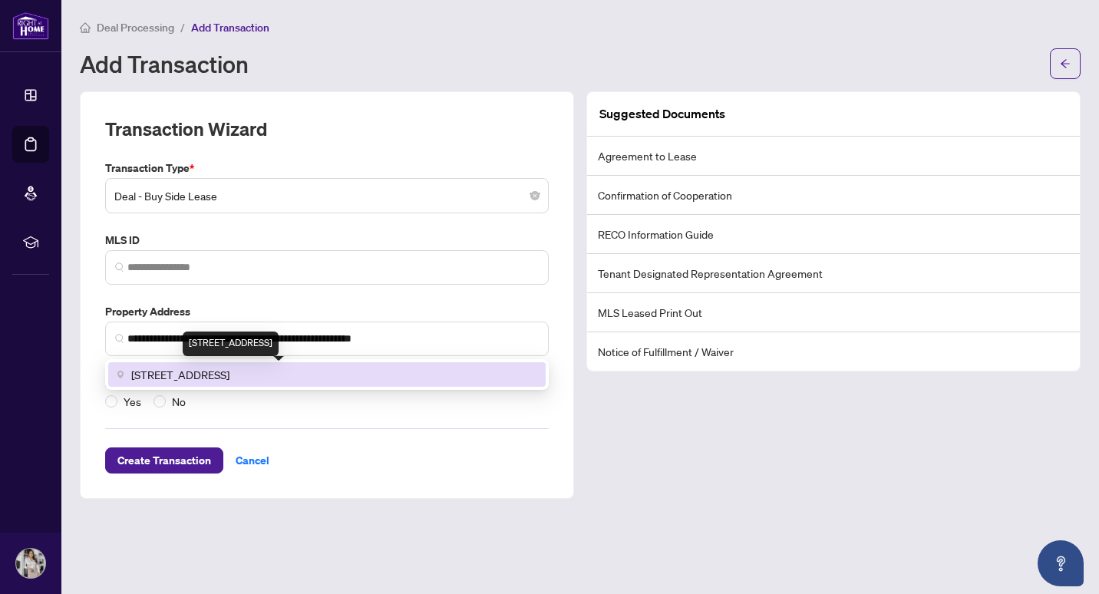
click at [355, 410] on div "Create Transaction Cancel" at bounding box center [327, 442] width 444 height 64
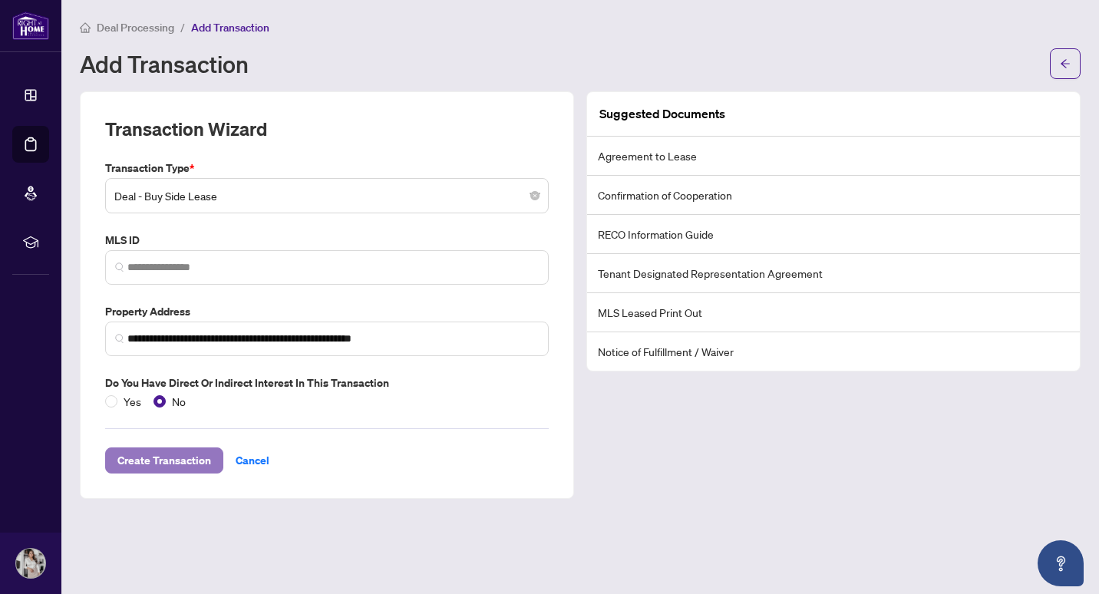
click at [181, 469] on span "Create Transaction" at bounding box center [164, 460] width 94 height 25
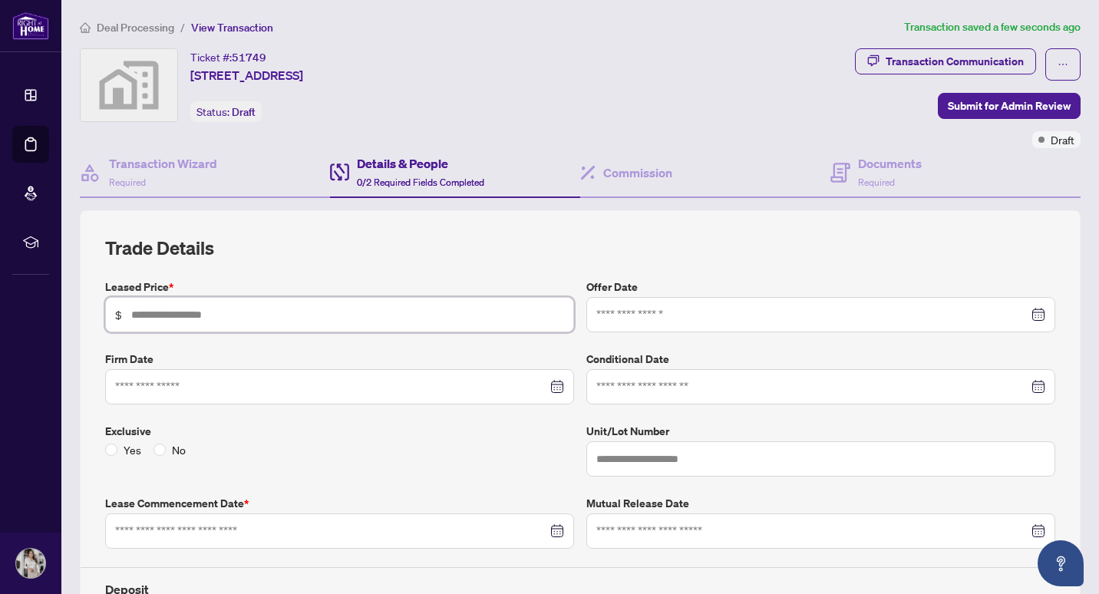
click at [374, 317] on input "text" at bounding box center [347, 314] width 433 height 17
type input "******"
click at [655, 312] on input at bounding box center [812, 314] width 432 height 17
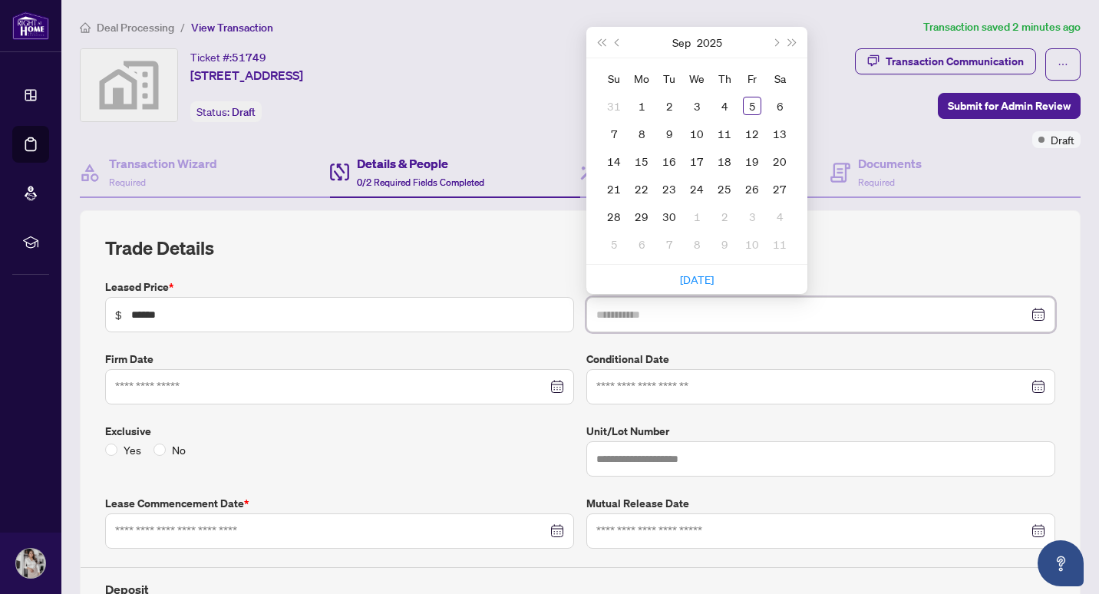
type input "**********"
click at [660, 101] on div "2" at bounding box center [669, 106] width 18 height 18
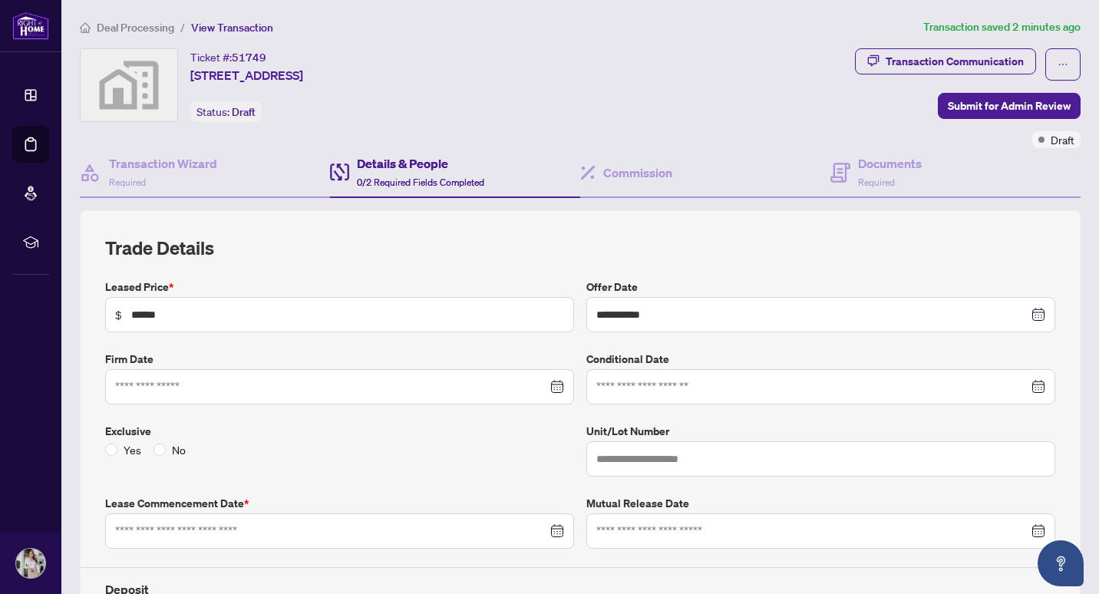
click at [481, 458] on div "Exclusive Yes No" at bounding box center [339, 450] width 481 height 54
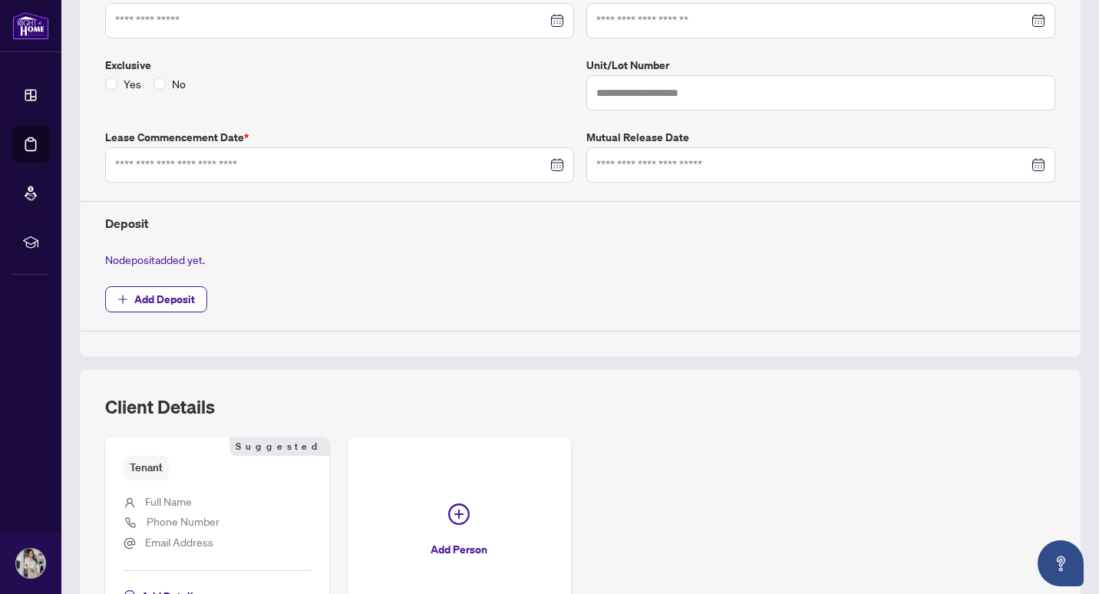
scroll to position [368, 0]
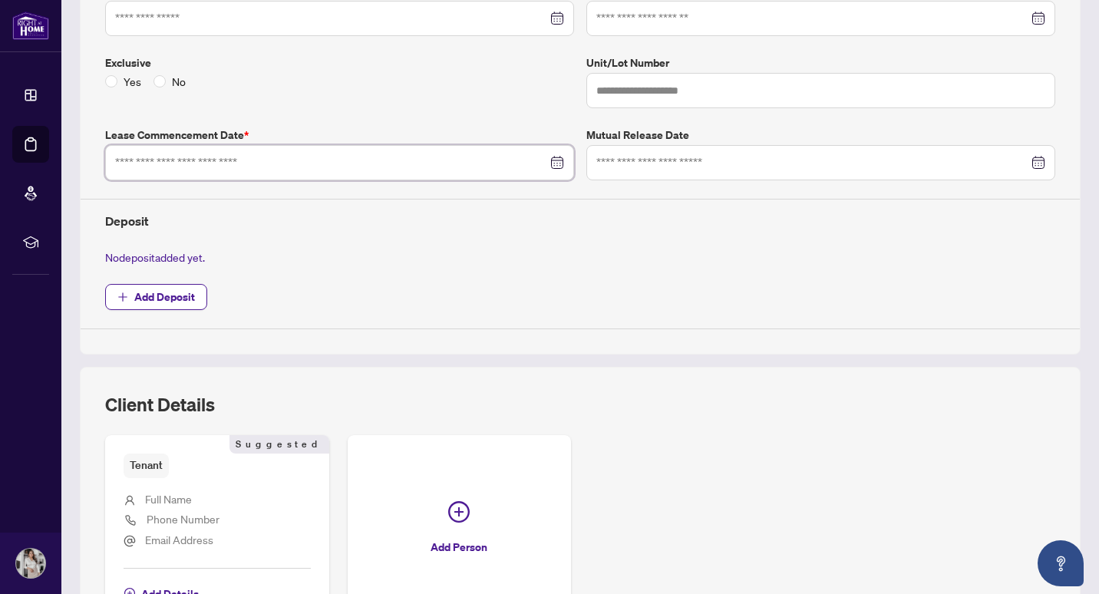
click at [392, 163] on input at bounding box center [331, 162] width 432 height 17
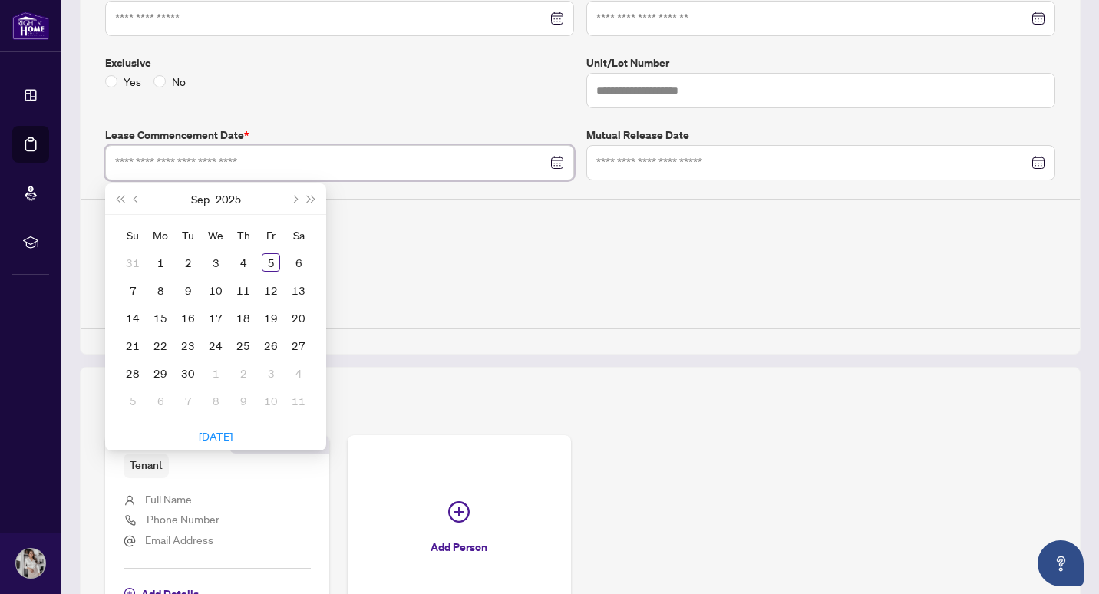
click at [392, 163] on input at bounding box center [331, 162] width 432 height 17
type input "**********"
click at [163, 314] on div "15" at bounding box center [160, 317] width 18 height 18
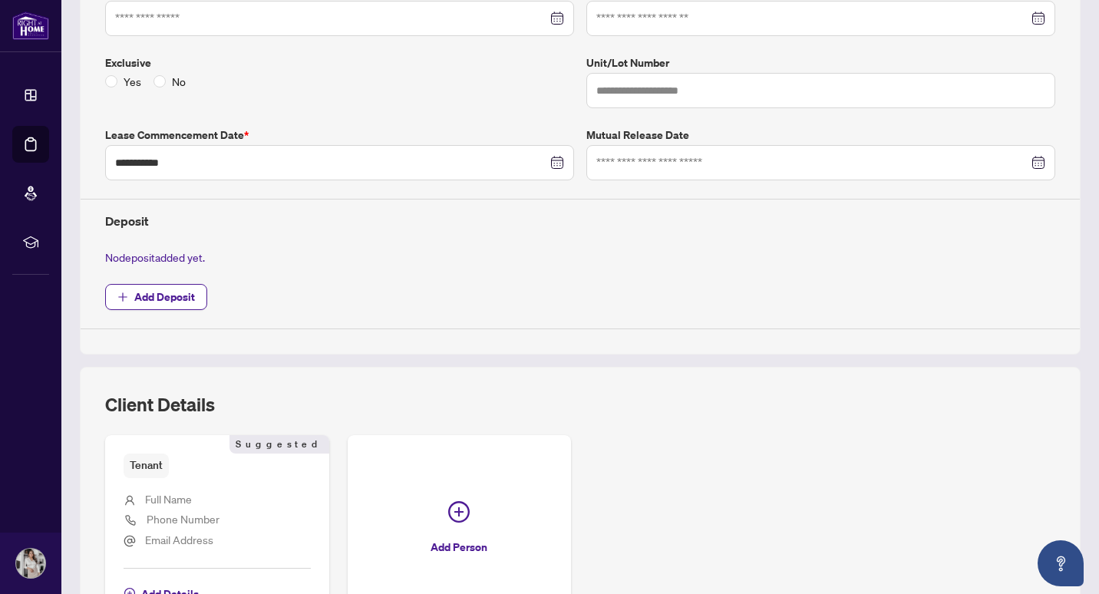
click at [371, 226] on h4 "Deposit" at bounding box center [580, 221] width 950 height 18
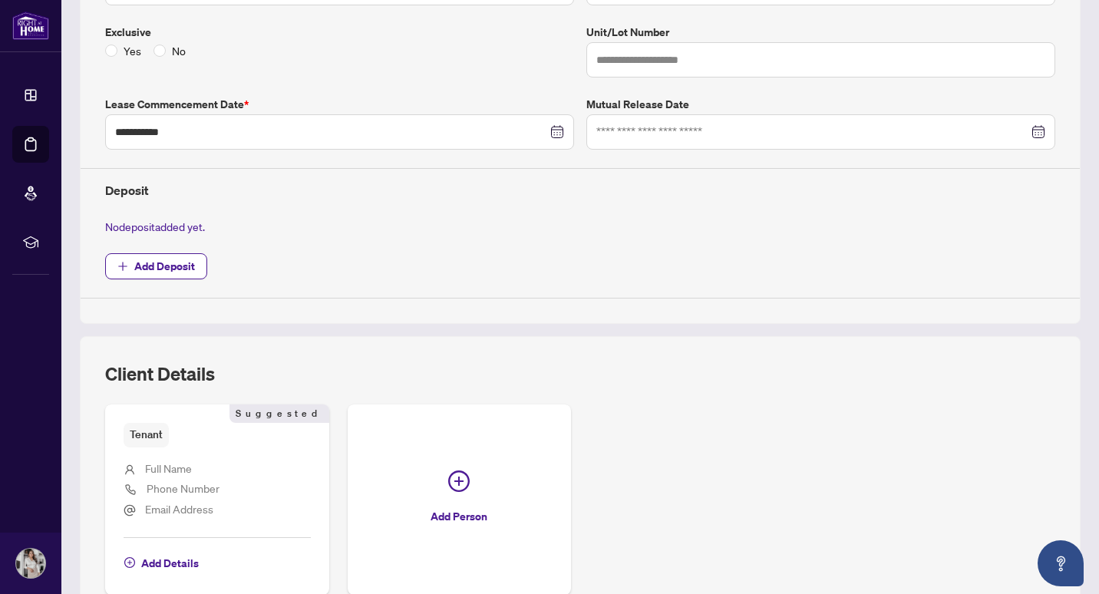
scroll to position [480, 0]
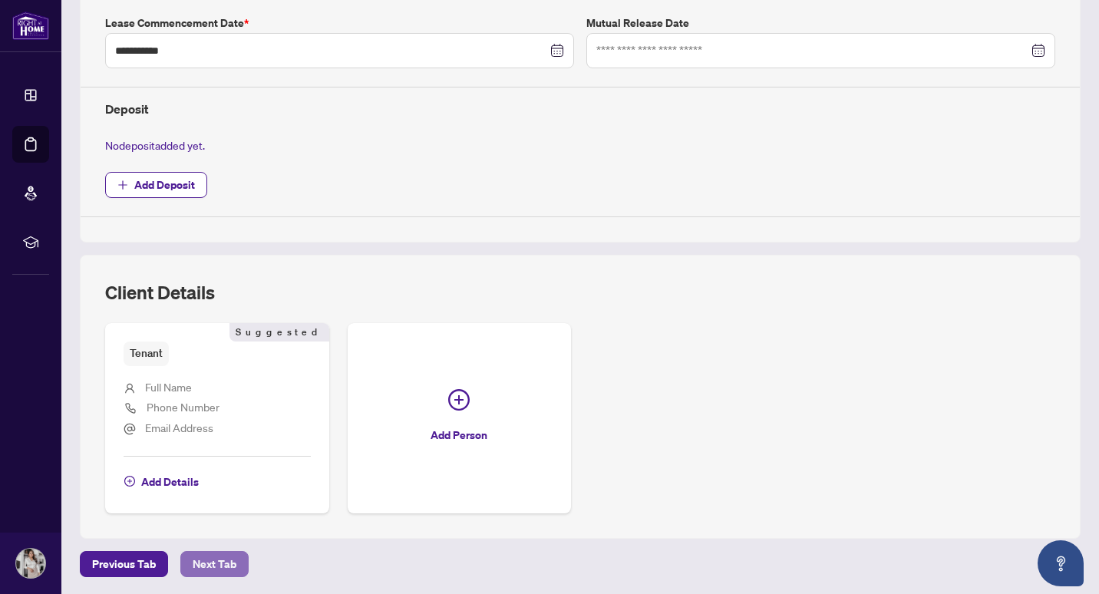
click at [228, 559] on span "Next Tab" at bounding box center [215, 564] width 44 height 25
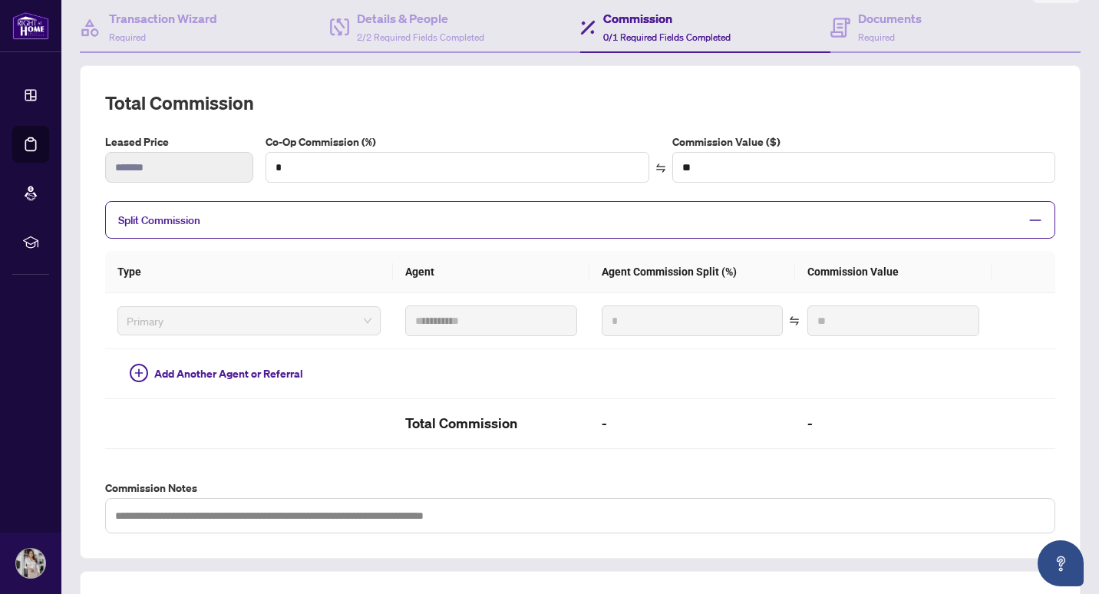
scroll to position [418, 0]
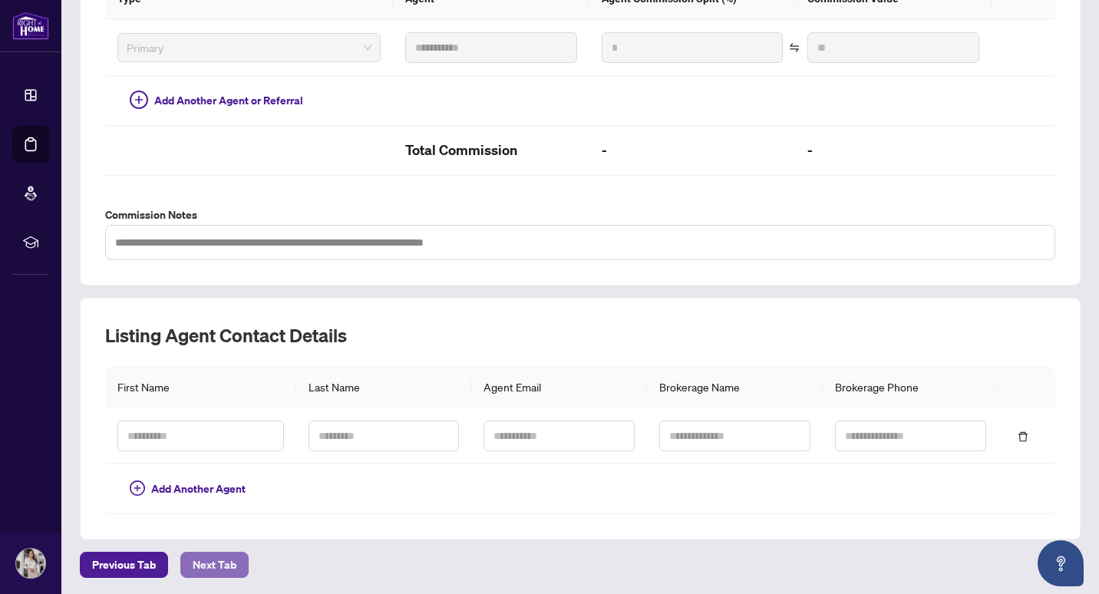
click at [228, 559] on span "Next Tab" at bounding box center [215, 565] width 44 height 25
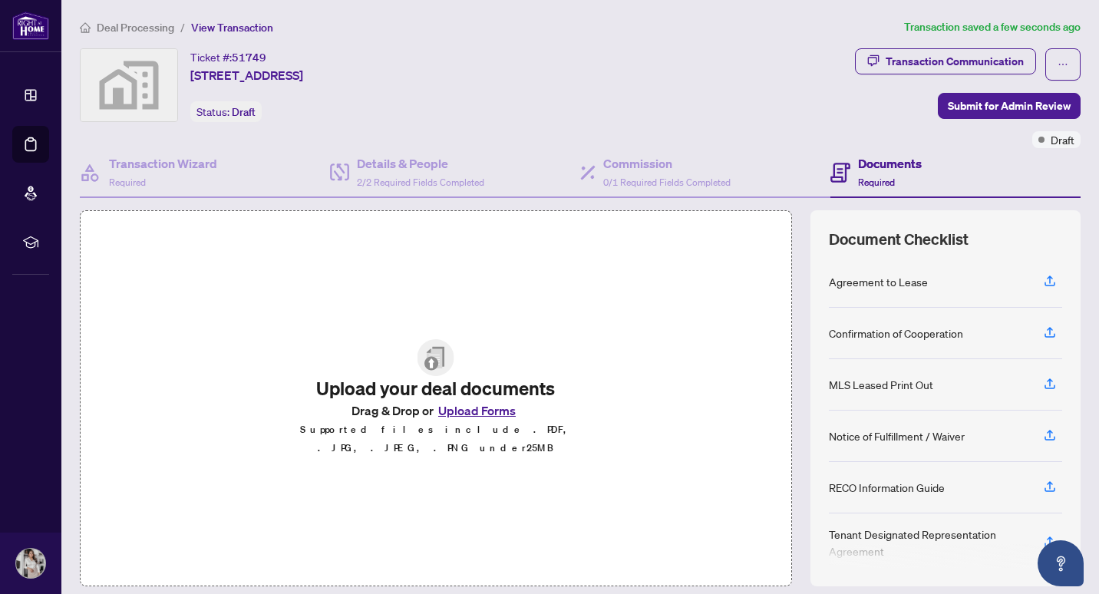
click at [535, 302] on div "Upload your deal documents Drag & Drop or Upload Forms Supported files include …" at bounding box center [436, 398] width 712 height 376
click at [754, 123] on div "Ticket #: 51749 [STREET_ADDRESS] Status: Draft" at bounding box center [464, 98] width 775 height 100
click at [1057, 60] on icon "ellipsis" at bounding box center [1062, 64] width 11 height 11
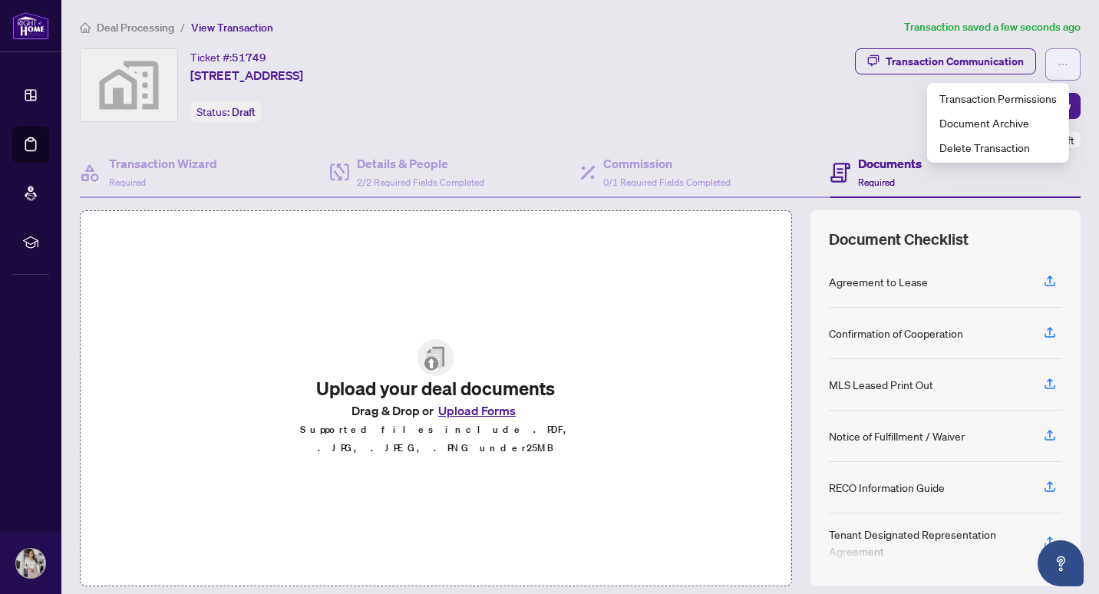
click at [1057, 60] on icon "ellipsis" at bounding box center [1062, 64] width 11 height 11
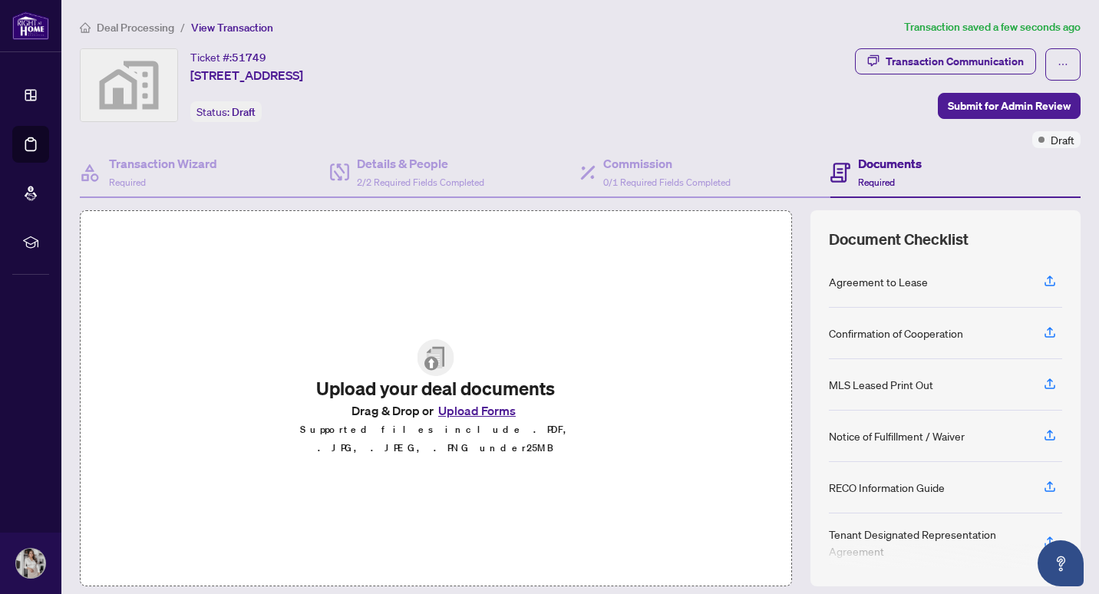
click at [674, 103] on div "Ticket #: 51749 [STREET_ADDRESS] Status: Draft" at bounding box center [464, 85] width 769 height 74
